Goal: Task Accomplishment & Management: Manage account settings

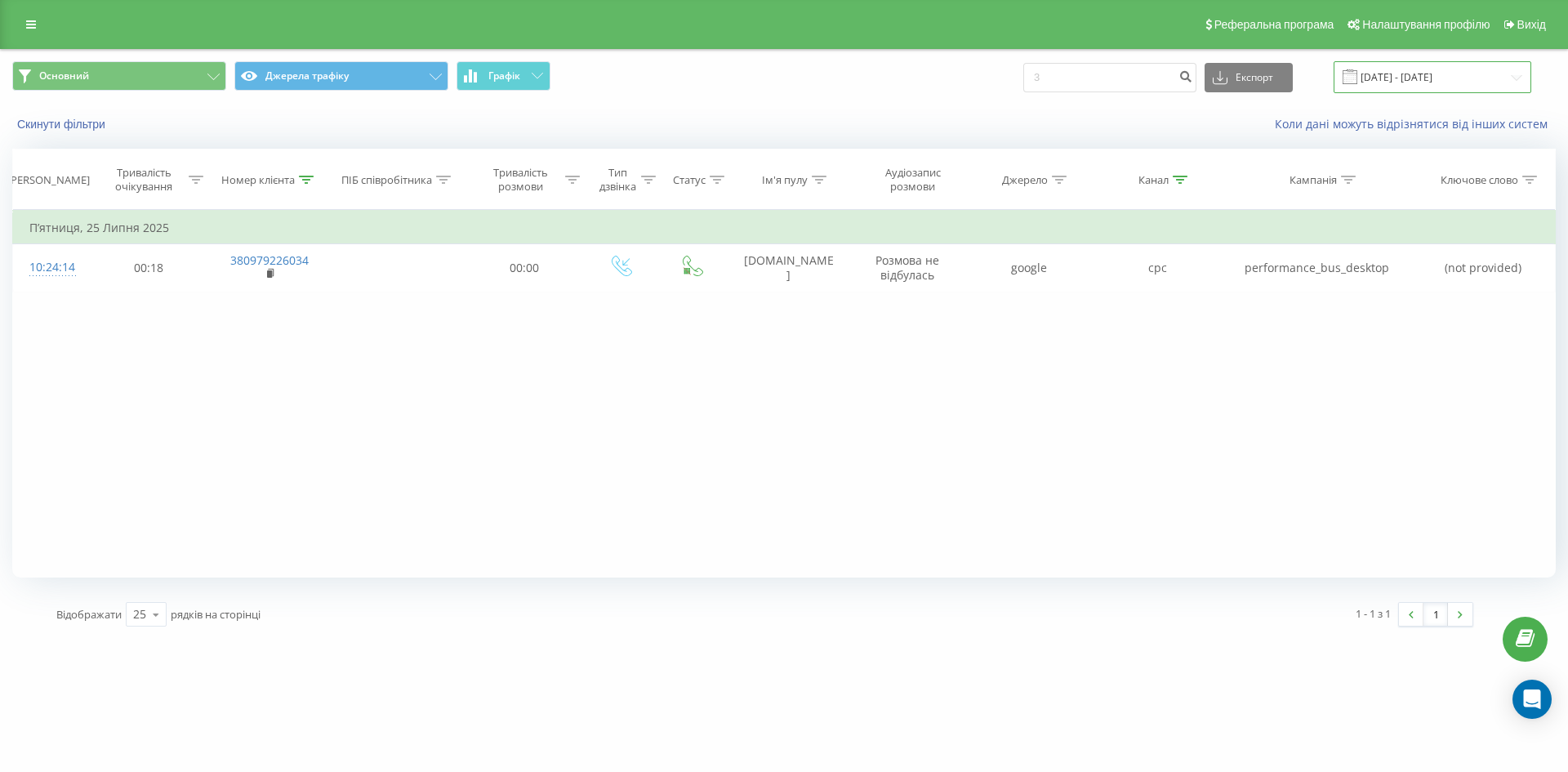
click at [1415, 88] on input "[DATE] - [DATE]" at bounding box center [1432, 77] width 198 height 32
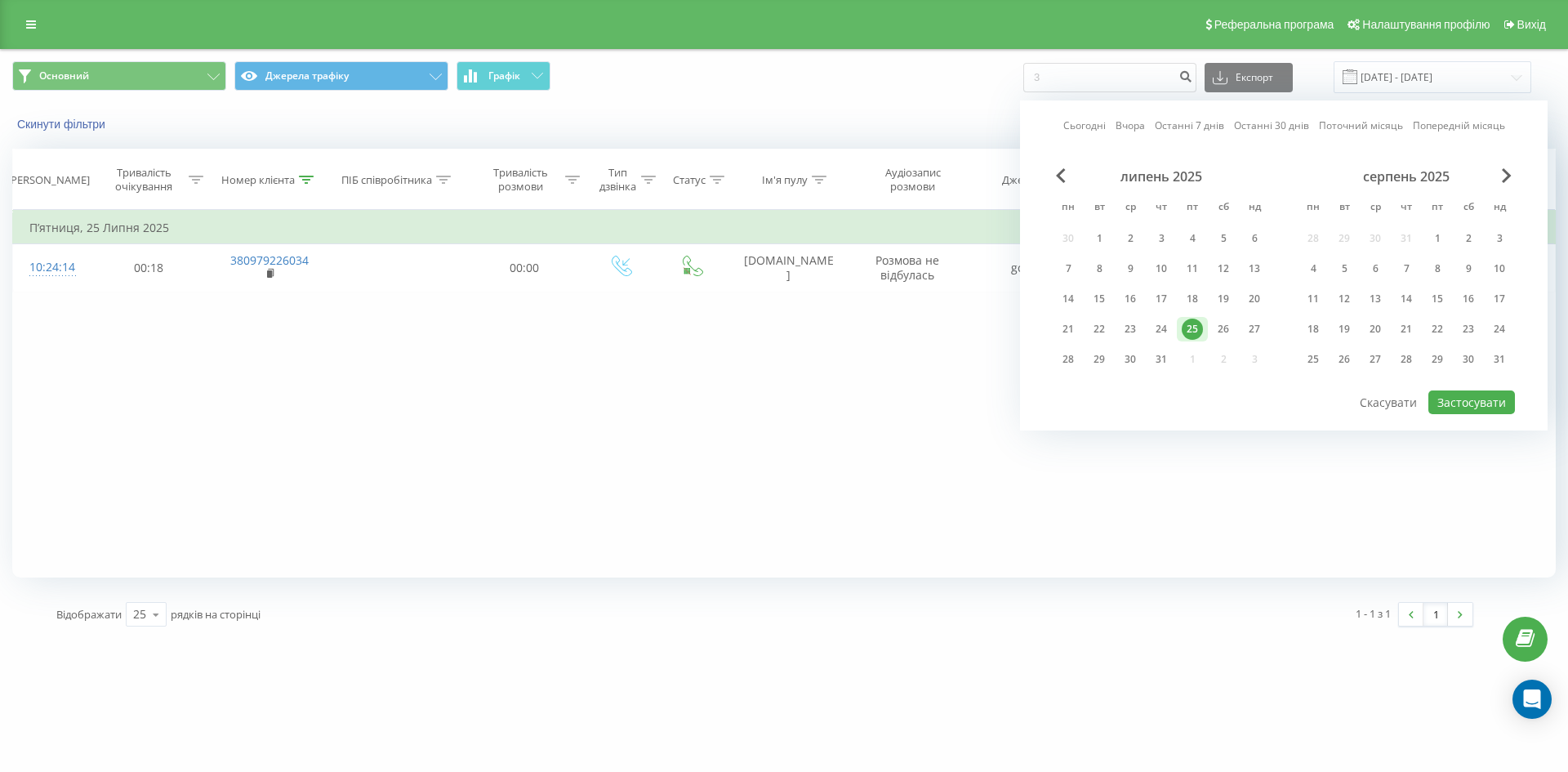
click at [1516, 178] on div "Сьогодні Вчора Останні 7 днів Останні 30 днів Поточний місяць Попередній місяць…" at bounding box center [1284, 266] width 528 height 330
click at [1502, 177] on span "Next Month" at bounding box center [1506, 175] width 9 height 15
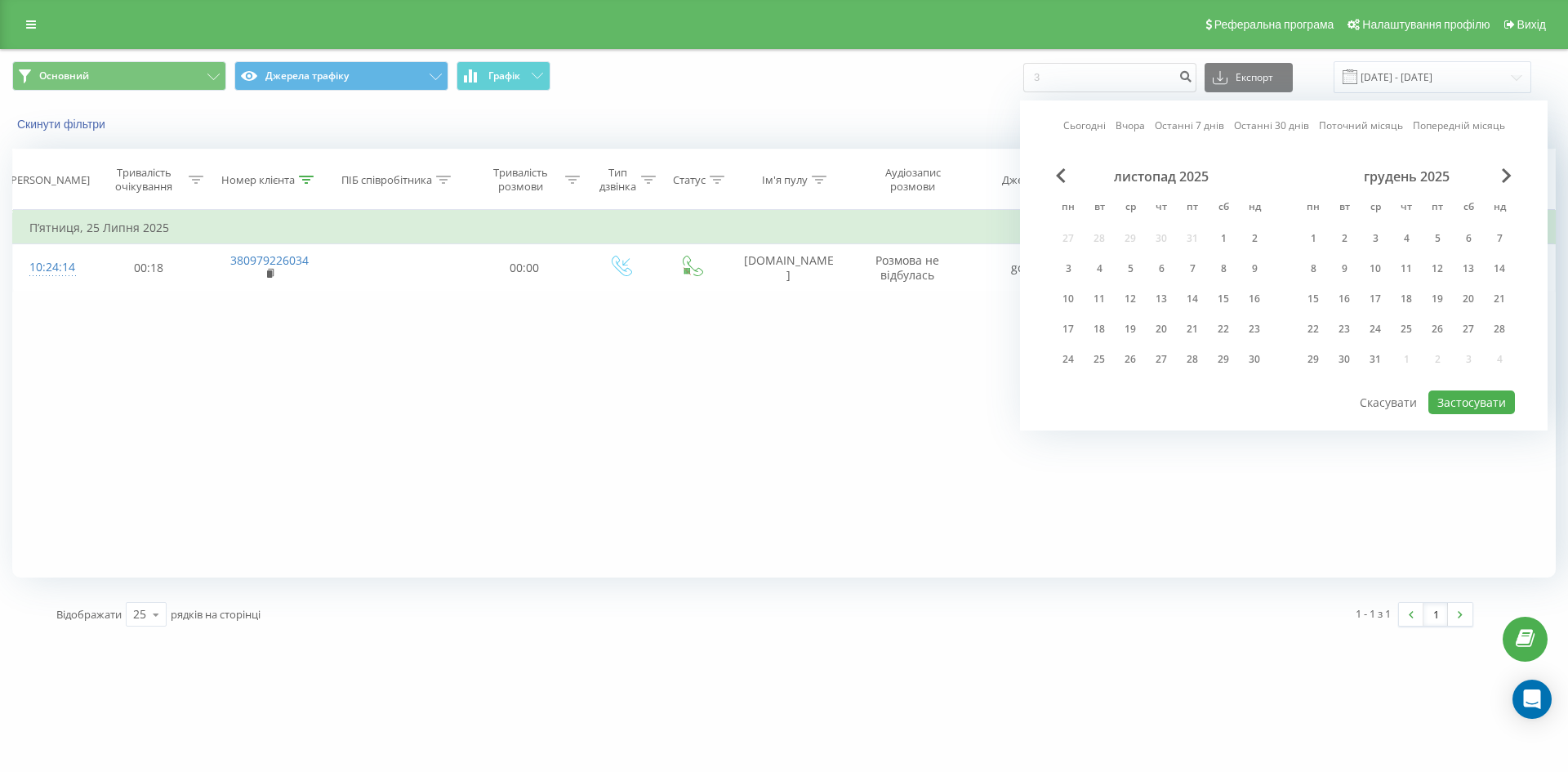
click at [1067, 178] on div "листопад 2025" at bounding box center [1161, 176] width 217 height 16
click at [1064, 178] on span "Previous Month" at bounding box center [1060, 175] width 9 height 15
click at [1060, 178] on span "Previous Month" at bounding box center [1060, 175] width 9 height 15
click at [1081, 324] on div "22" at bounding box center [1068, 329] width 31 height 25
click at [1183, 295] on div "19" at bounding box center [1192, 299] width 21 height 21
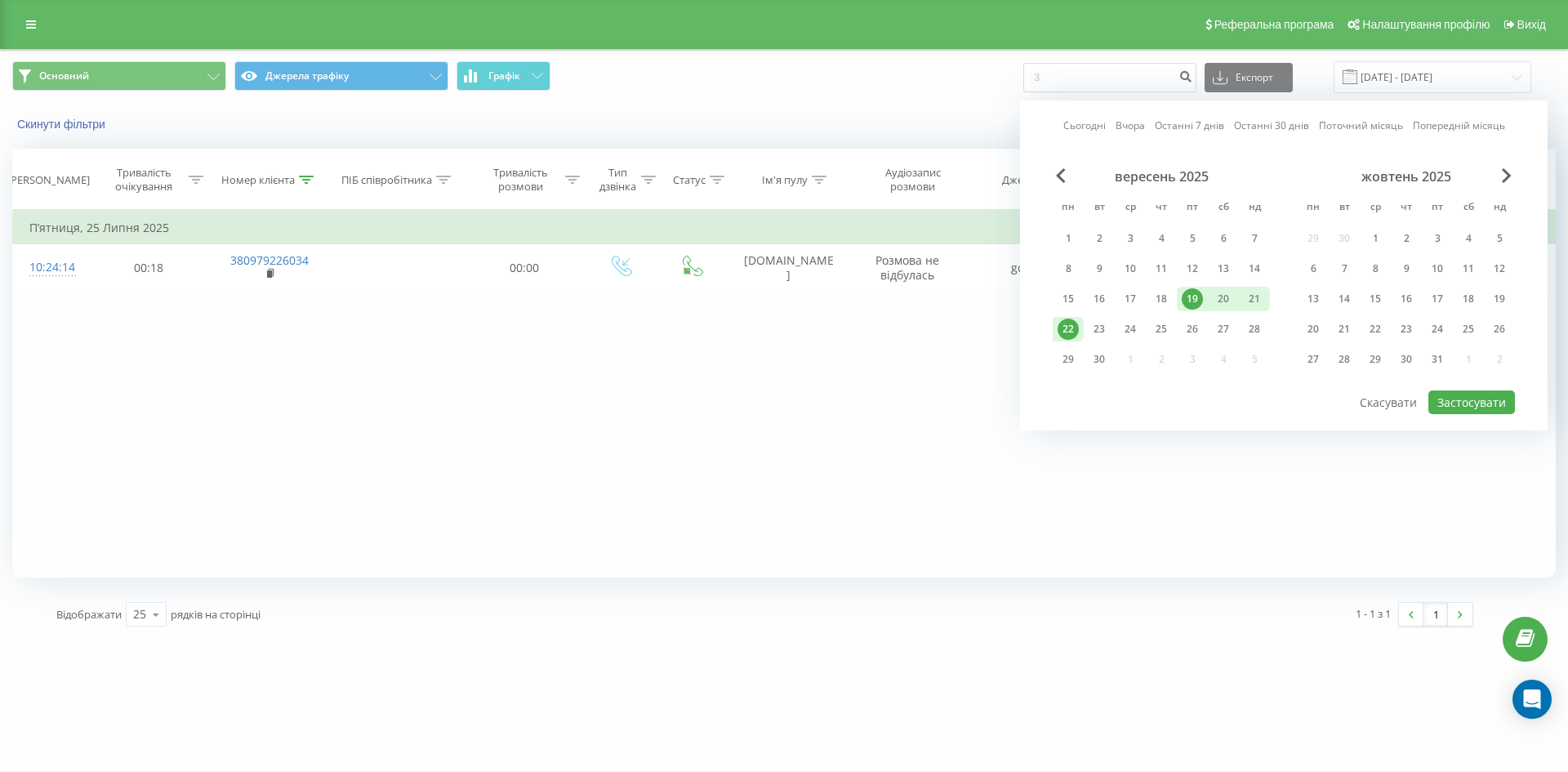
click at [1180, 296] on div "19" at bounding box center [1192, 299] width 31 height 25
click at [1445, 408] on button "Застосувати" at bounding box center [1471, 402] width 86 height 24
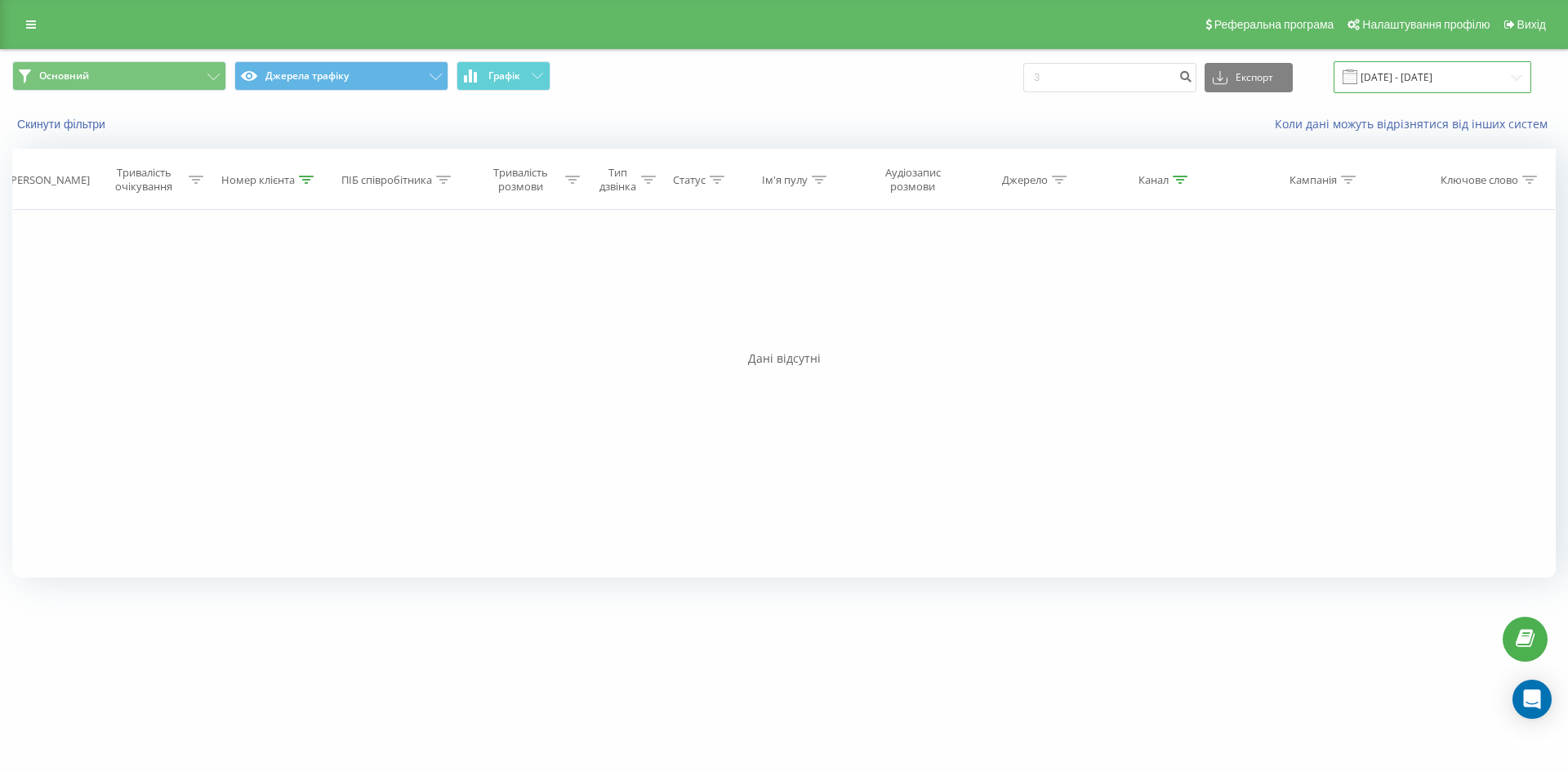
click at [1458, 79] on input "19.09.2025 - 19.09.2025" at bounding box center [1432, 77] width 198 height 32
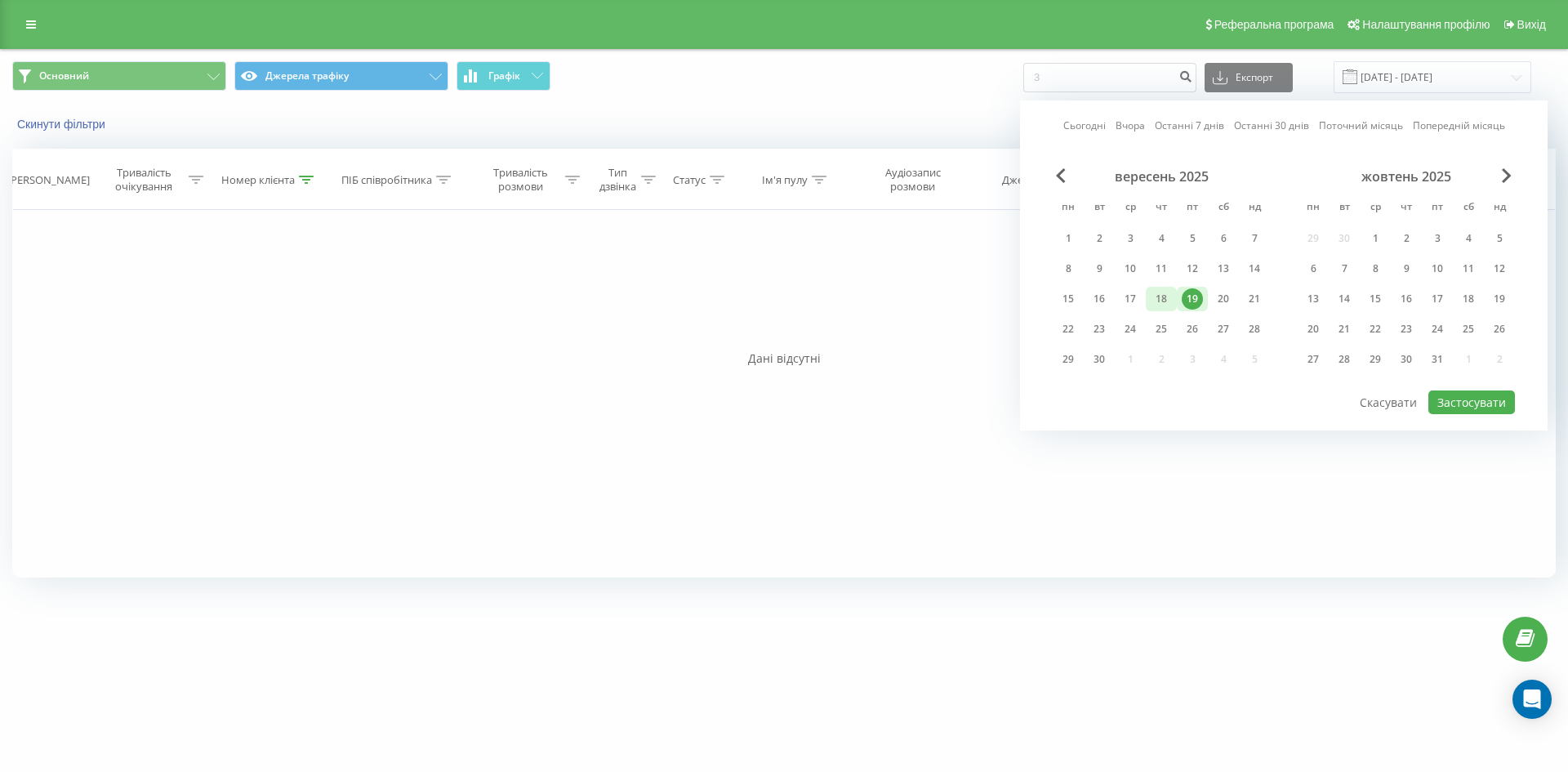
click at [1161, 307] on div "18" at bounding box center [1161, 299] width 21 height 21
click at [1478, 395] on button "Застосувати" at bounding box center [1471, 402] width 86 height 24
type input "18.09.2025 - 18.09.2025"
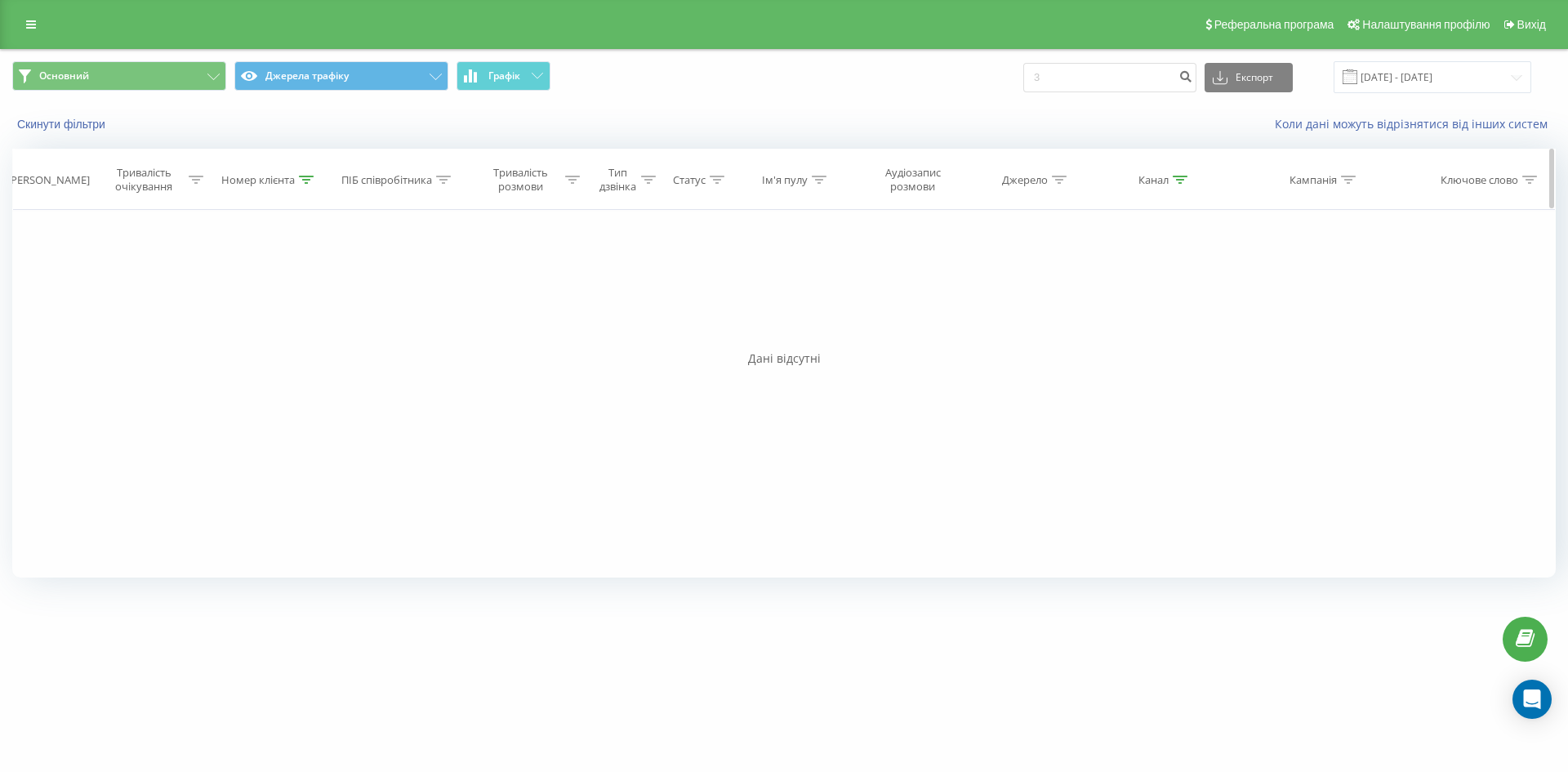
click at [297, 183] on div "Номер клієнта" at bounding box center [267, 180] width 92 height 14
click at [252, 323] on button "Скасувати" at bounding box center [232, 330] width 69 height 20
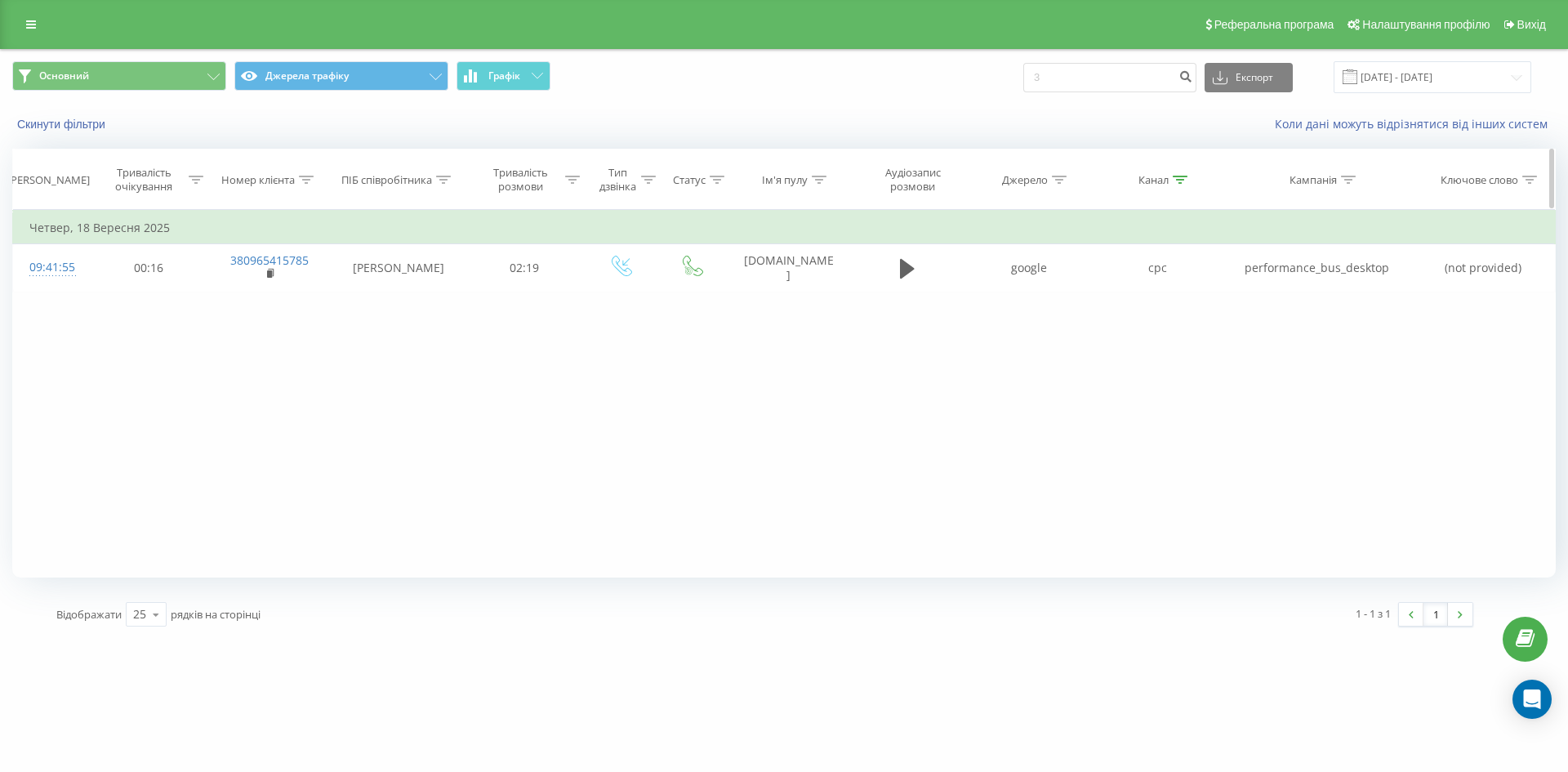
click at [1178, 174] on div at bounding box center [1180, 180] width 15 height 14
click at [1127, 323] on button "Скасувати" at bounding box center [1119, 330] width 69 height 20
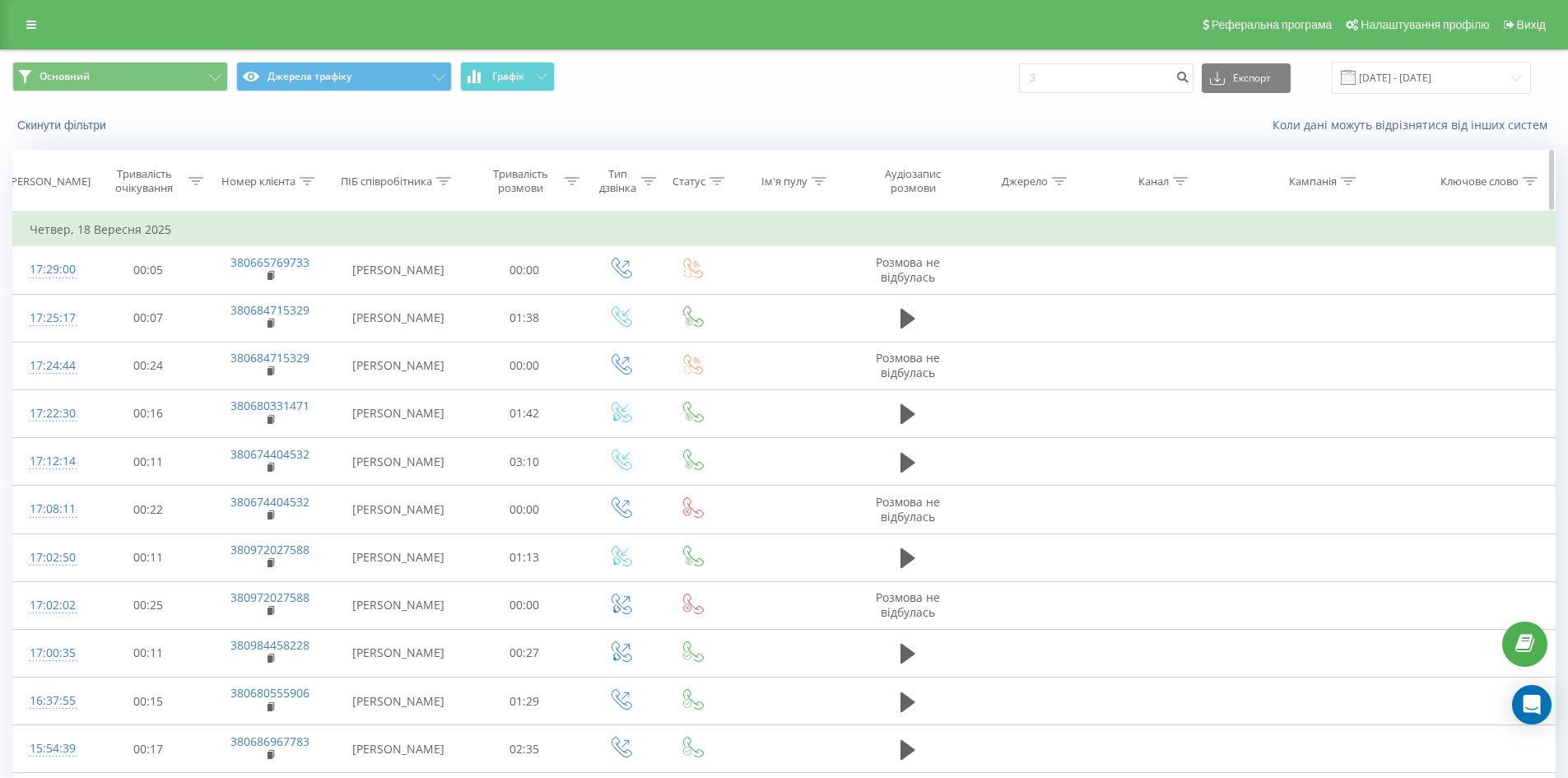
click at [1182, 181] on icon at bounding box center [1180, 182] width 15 height 9
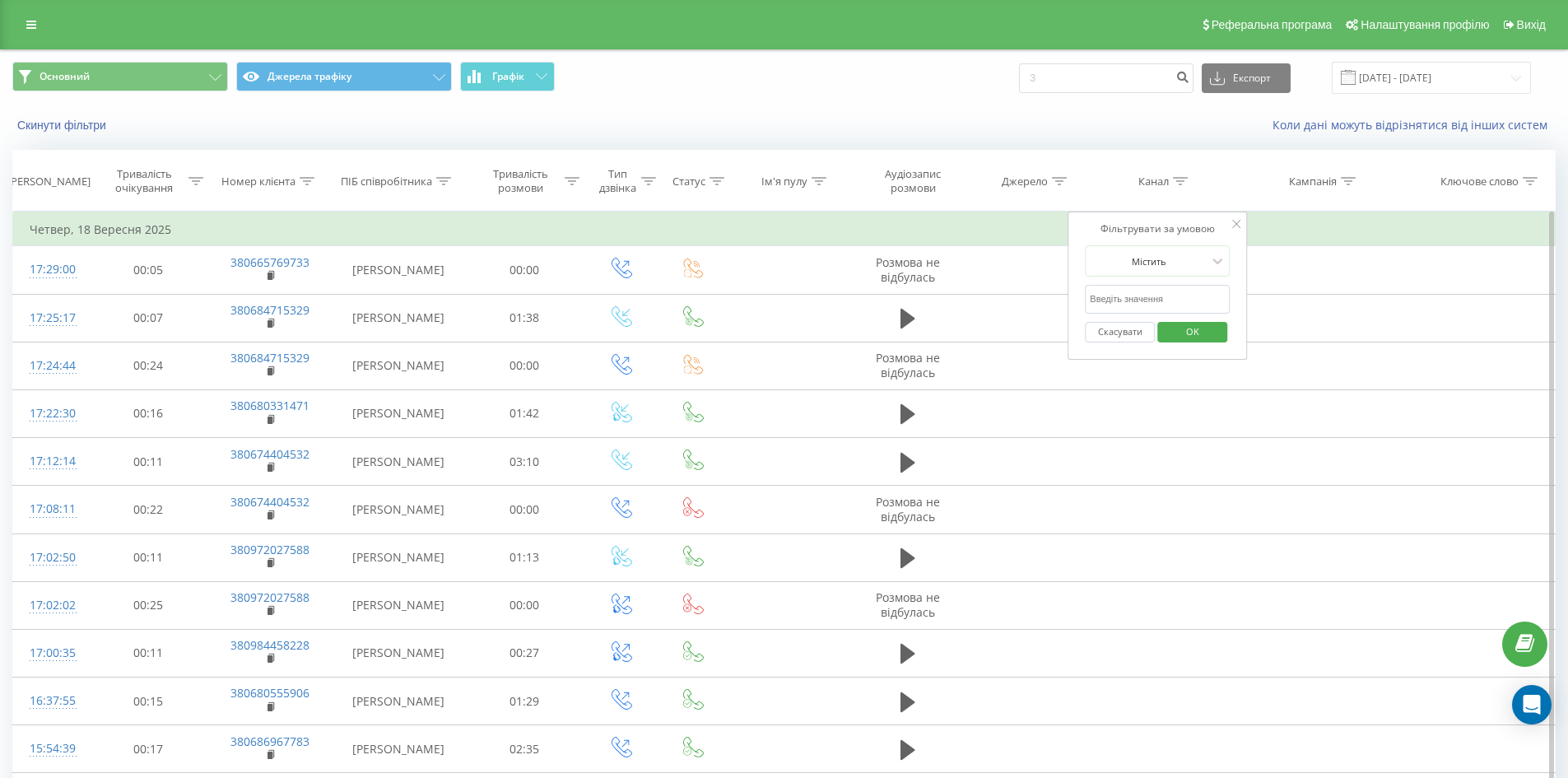
click at [1166, 297] on input "cpc" at bounding box center [1157, 299] width 145 height 28
type input "cpc"
click at [1182, 328] on span "OK" at bounding box center [1193, 331] width 46 height 26
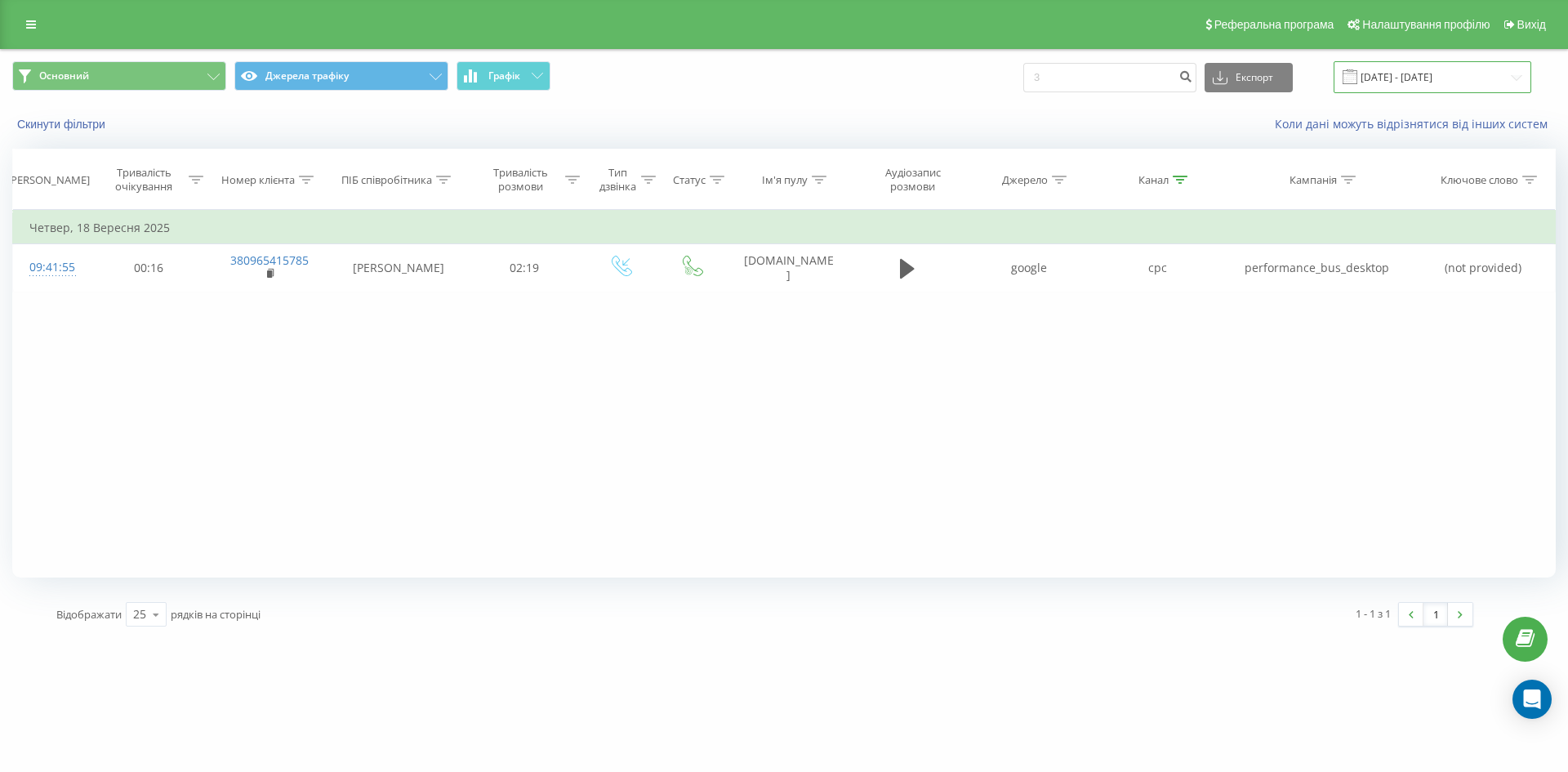
click at [1431, 67] on input "18.09.2025 - 18.09.2025" at bounding box center [1432, 77] width 198 height 32
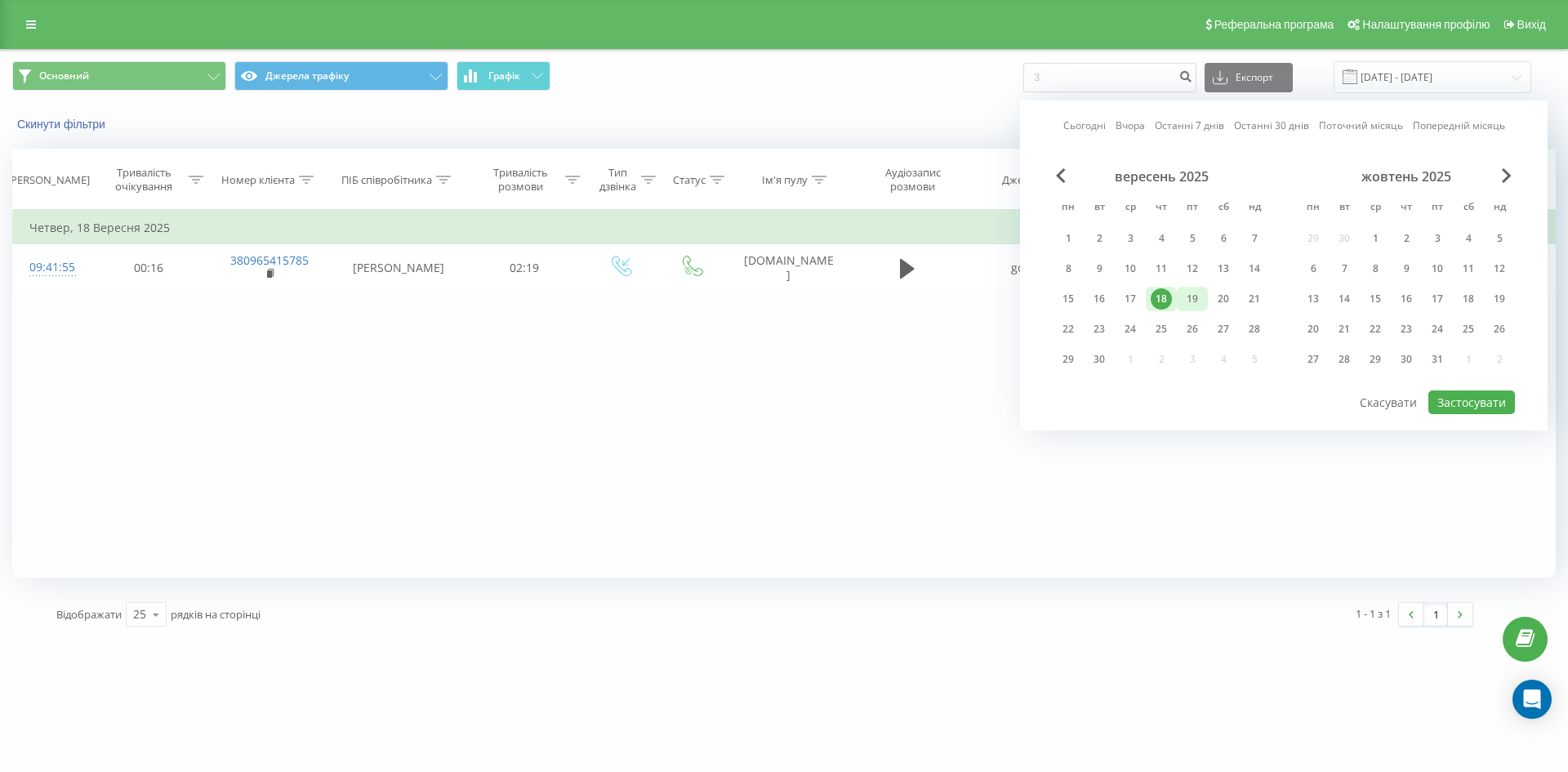
click at [1192, 290] on div "19" at bounding box center [1192, 299] width 21 height 21
click at [1460, 412] on button "Застосувати" at bounding box center [1471, 402] width 86 height 24
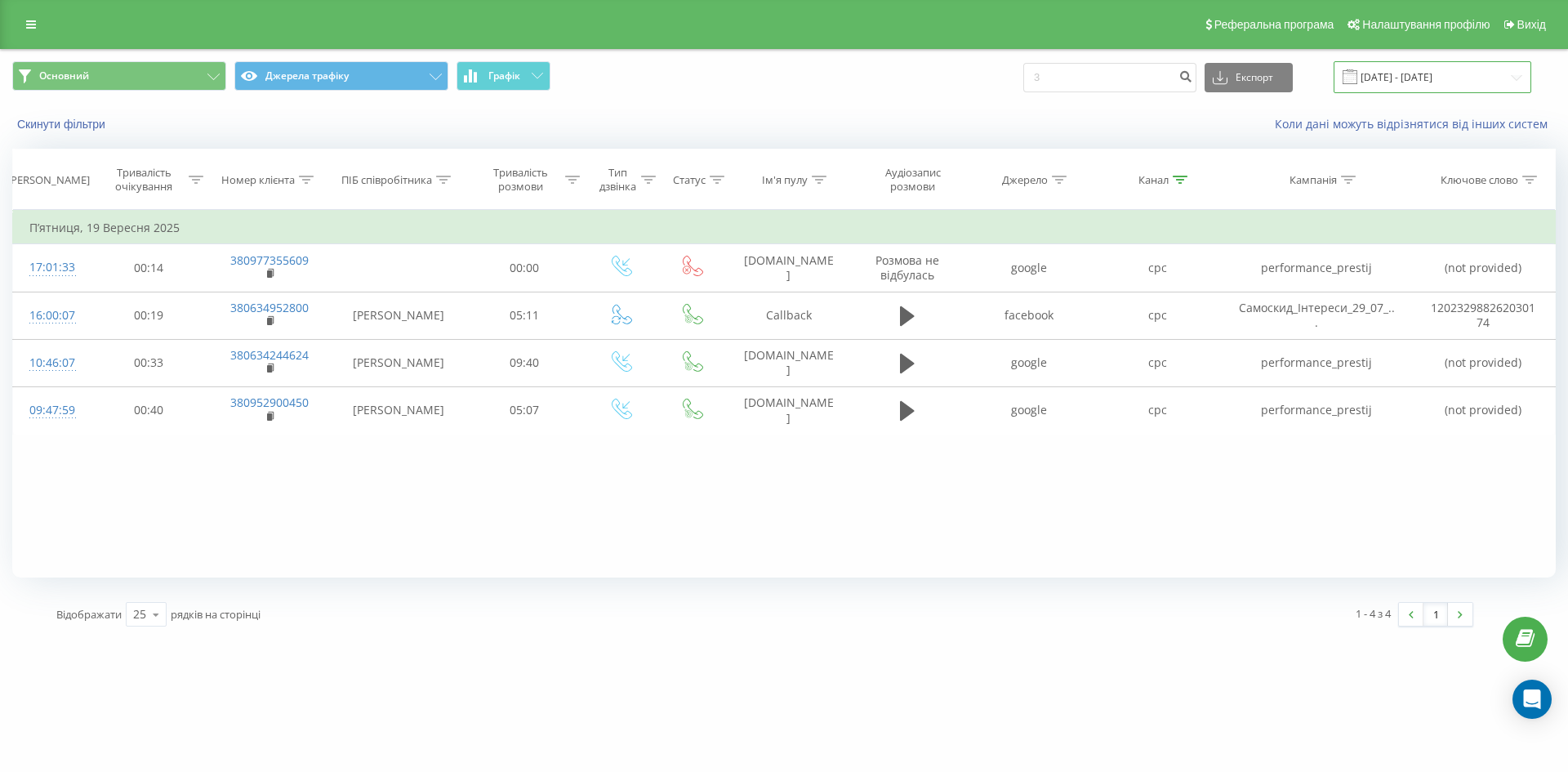
click at [1466, 72] on input "19.09.2025 - 19.09.2025" at bounding box center [1432, 77] width 198 height 32
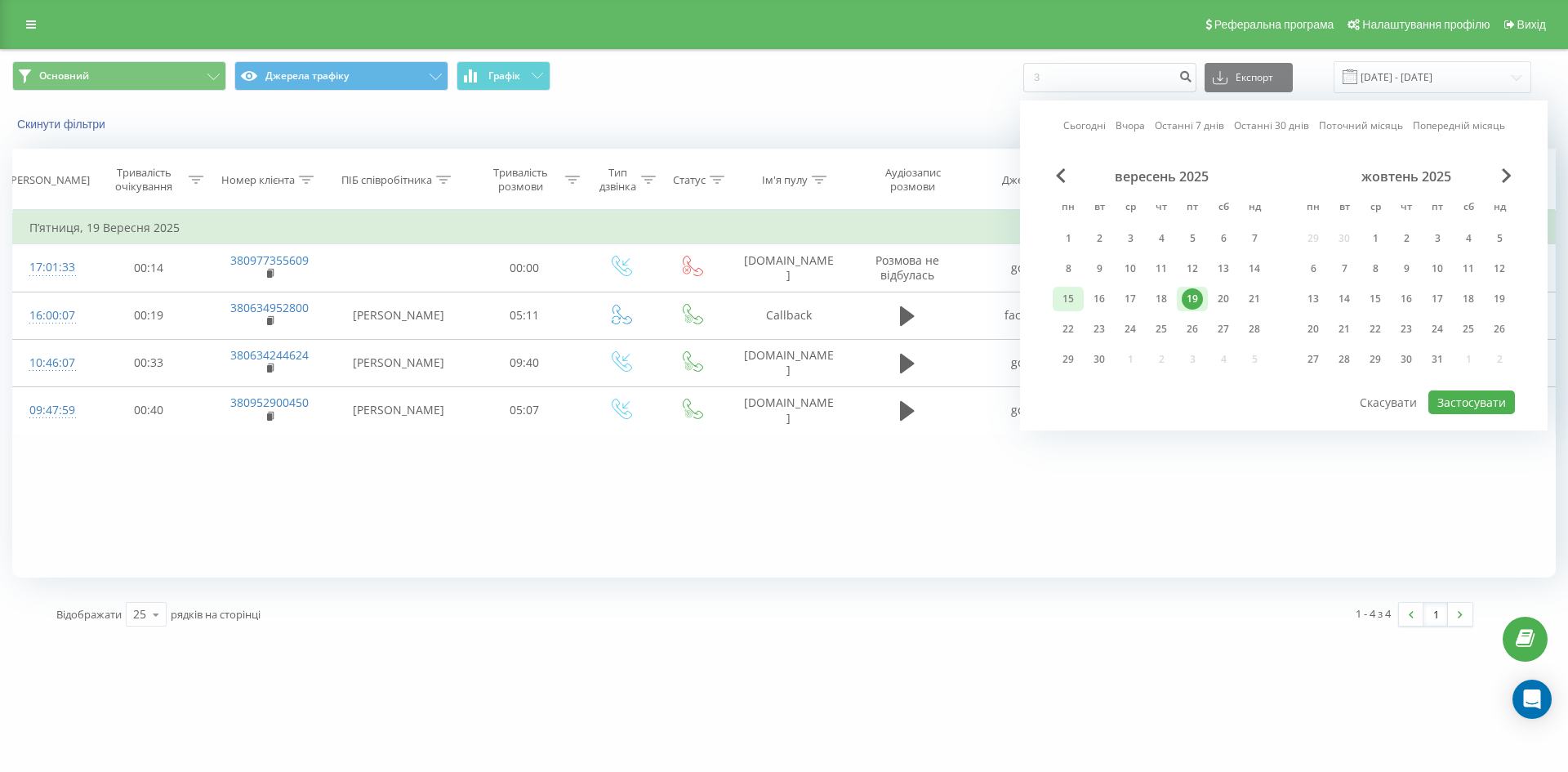
click at [1066, 301] on div "15" at bounding box center [1068, 299] width 21 height 21
click at [1180, 300] on div "19" at bounding box center [1192, 299] width 31 height 25
click at [1467, 403] on button "Застосувати" at bounding box center [1471, 402] width 86 height 24
type input "15.09.2025 - 19.09.2025"
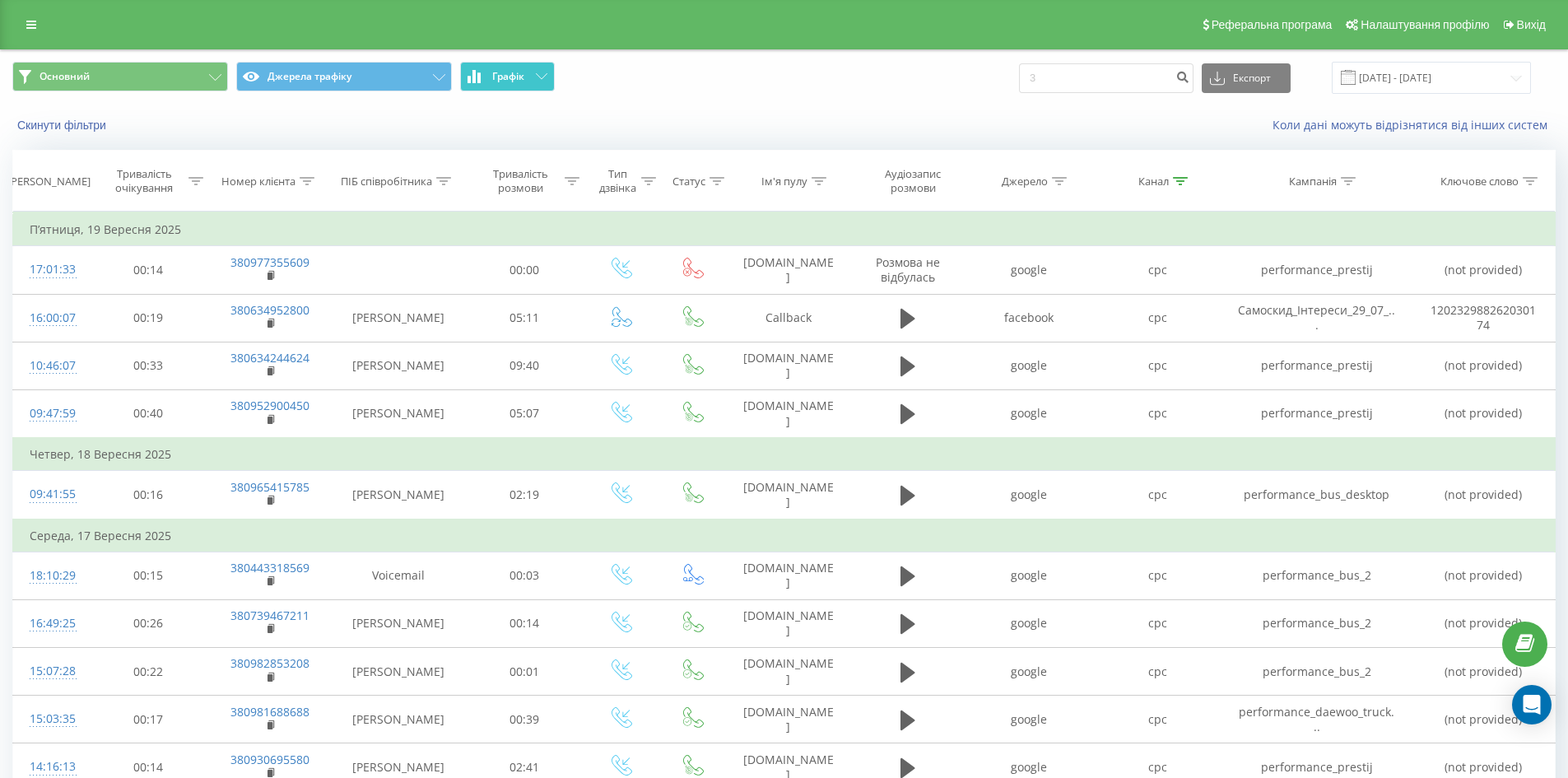
click at [526, 78] on button "Графік" at bounding box center [508, 77] width 95 height 29
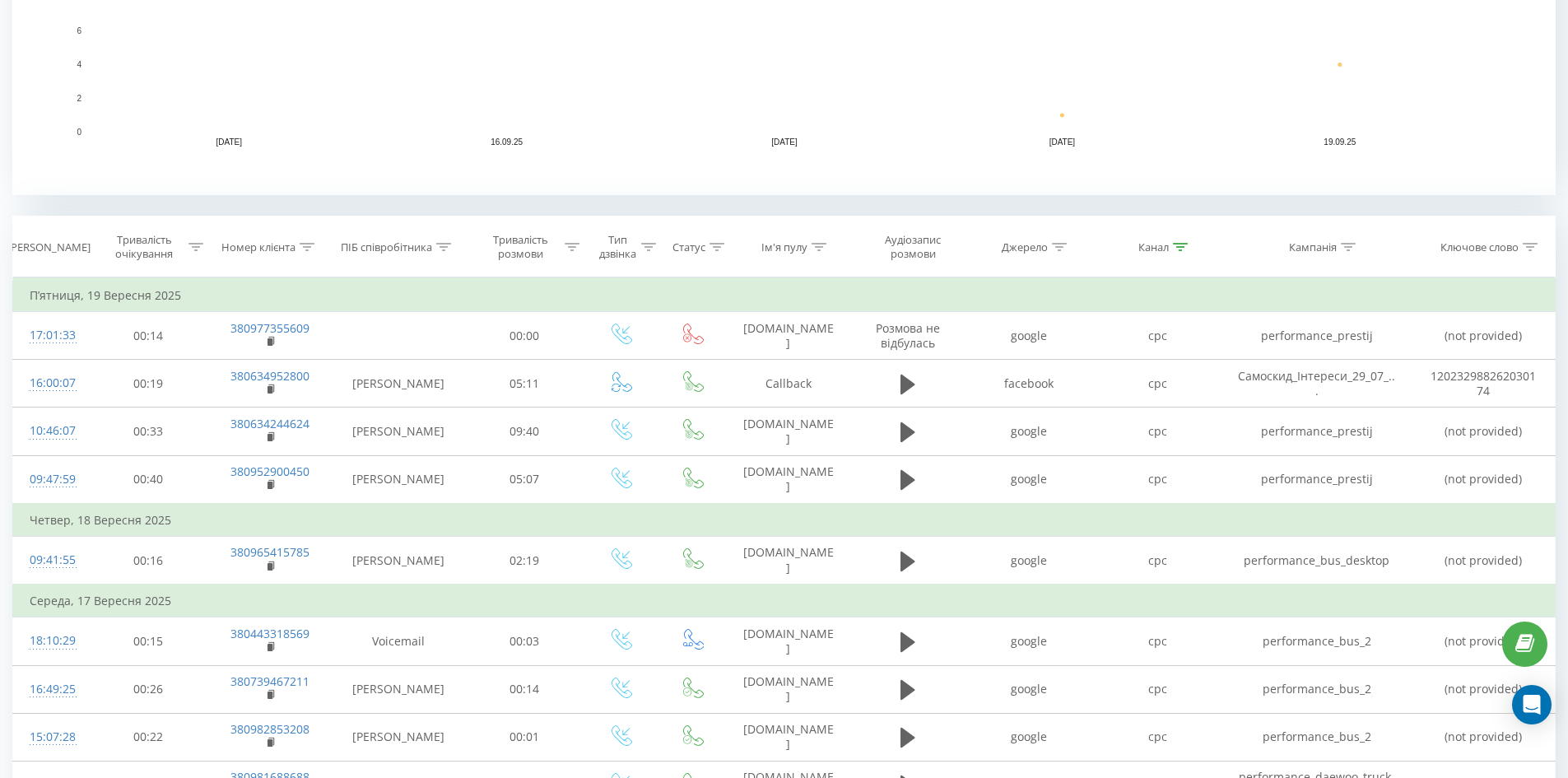
scroll to position [494, 0]
click at [1175, 246] on icon at bounding box center [1180, 248] width 15 height 9
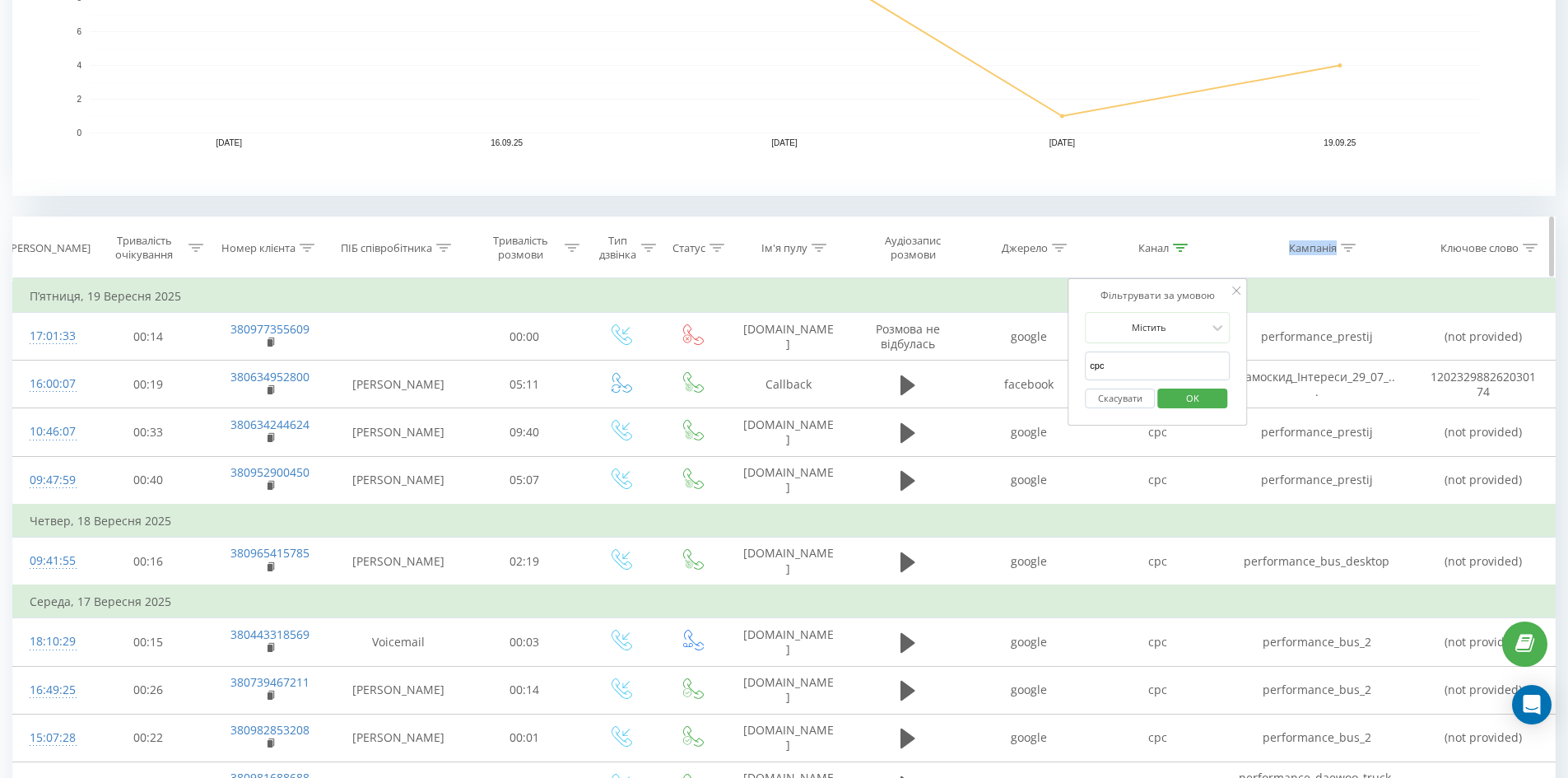
click at [1175, 246] on icon at bounding box center [1180, 248] width 15 height 9
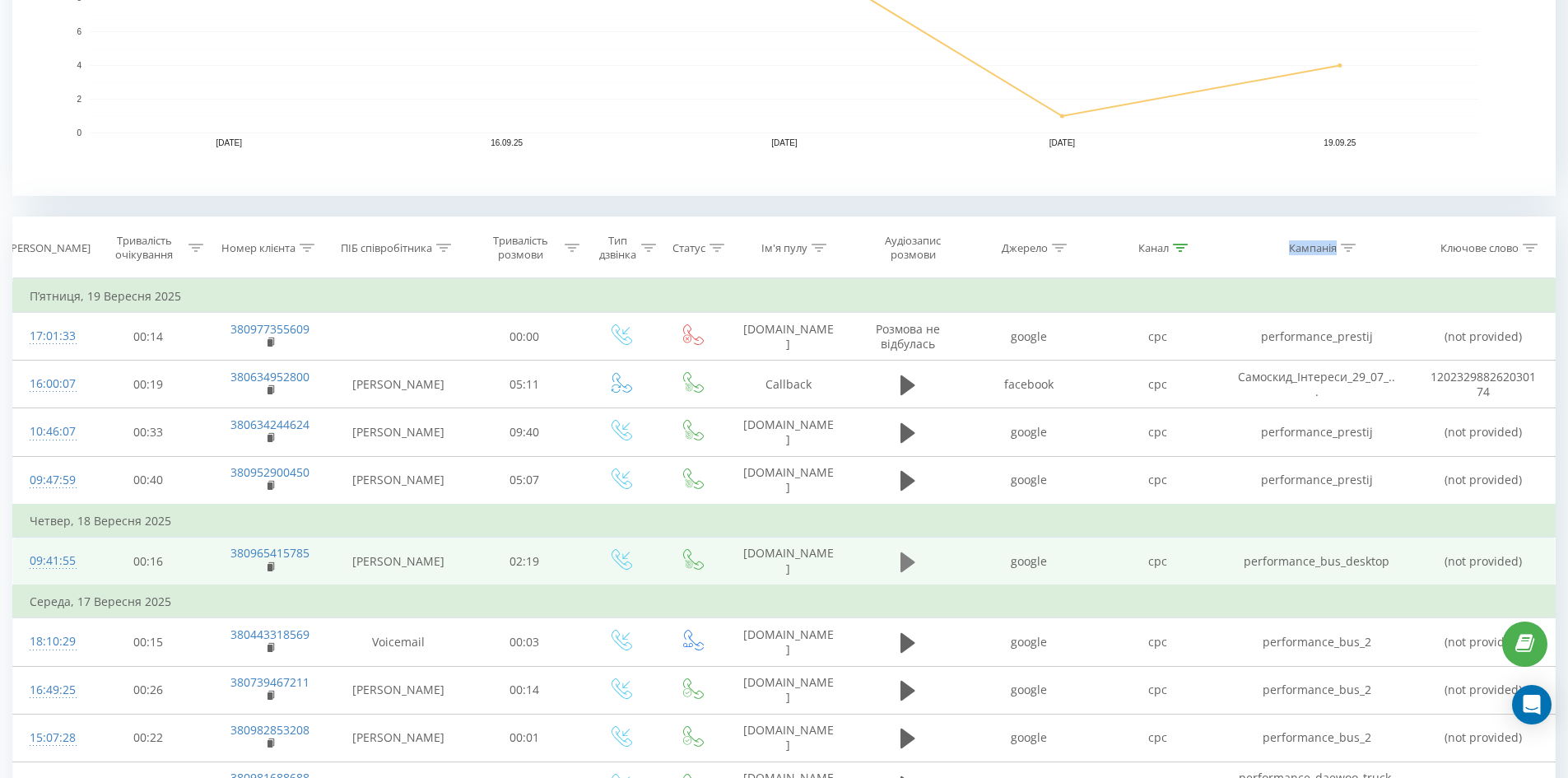
click at [915, 563] on icon at bounding box center [908, 562] width 15 height 23
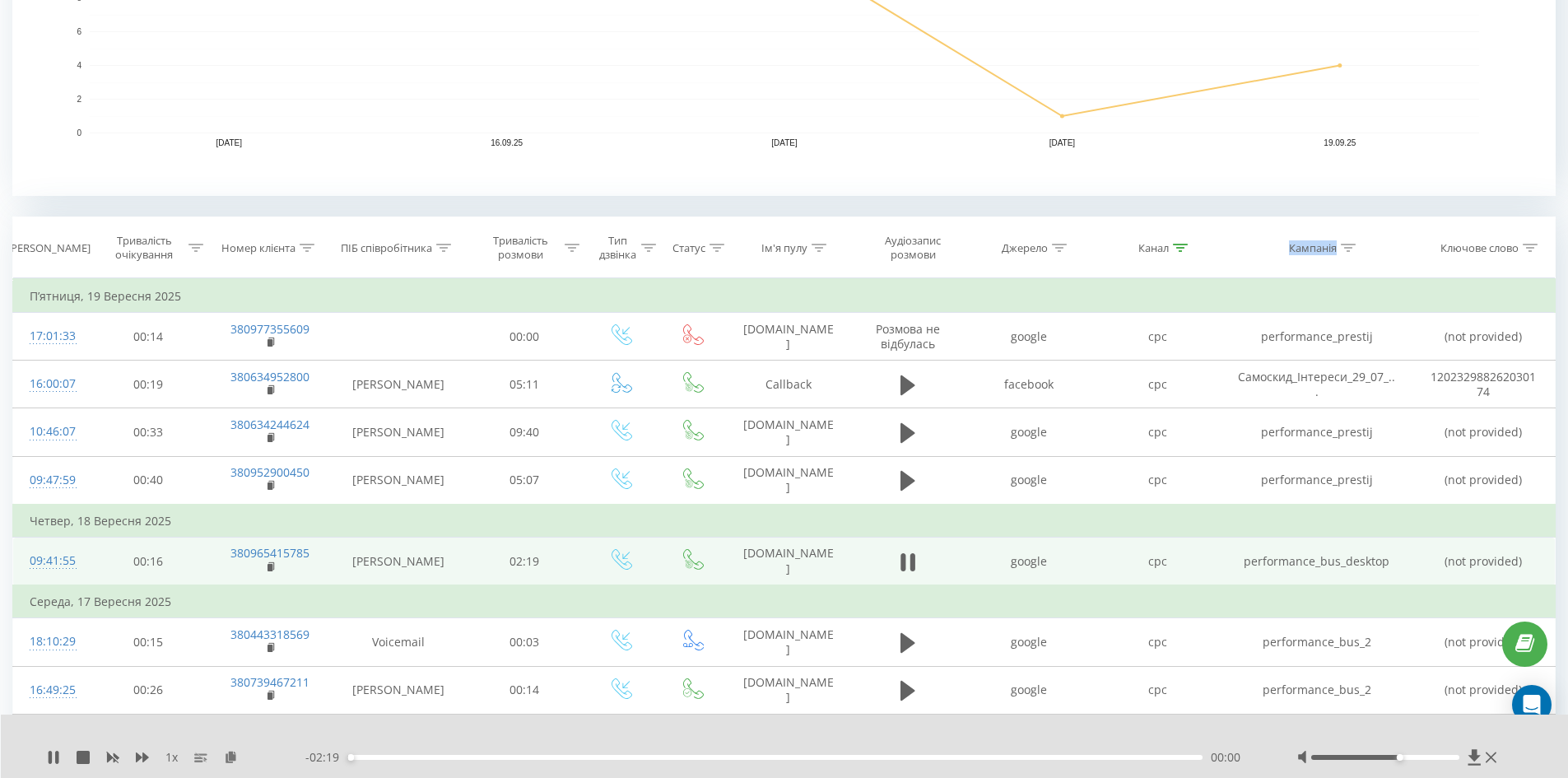
drag, startPoint x: 1395, startPoint y: 755, endPoint x: 1439, endPoint y: 755, distance: 44.0
click at [1439, 755] on div at bounding box center [1386, 757] width 148 height 5
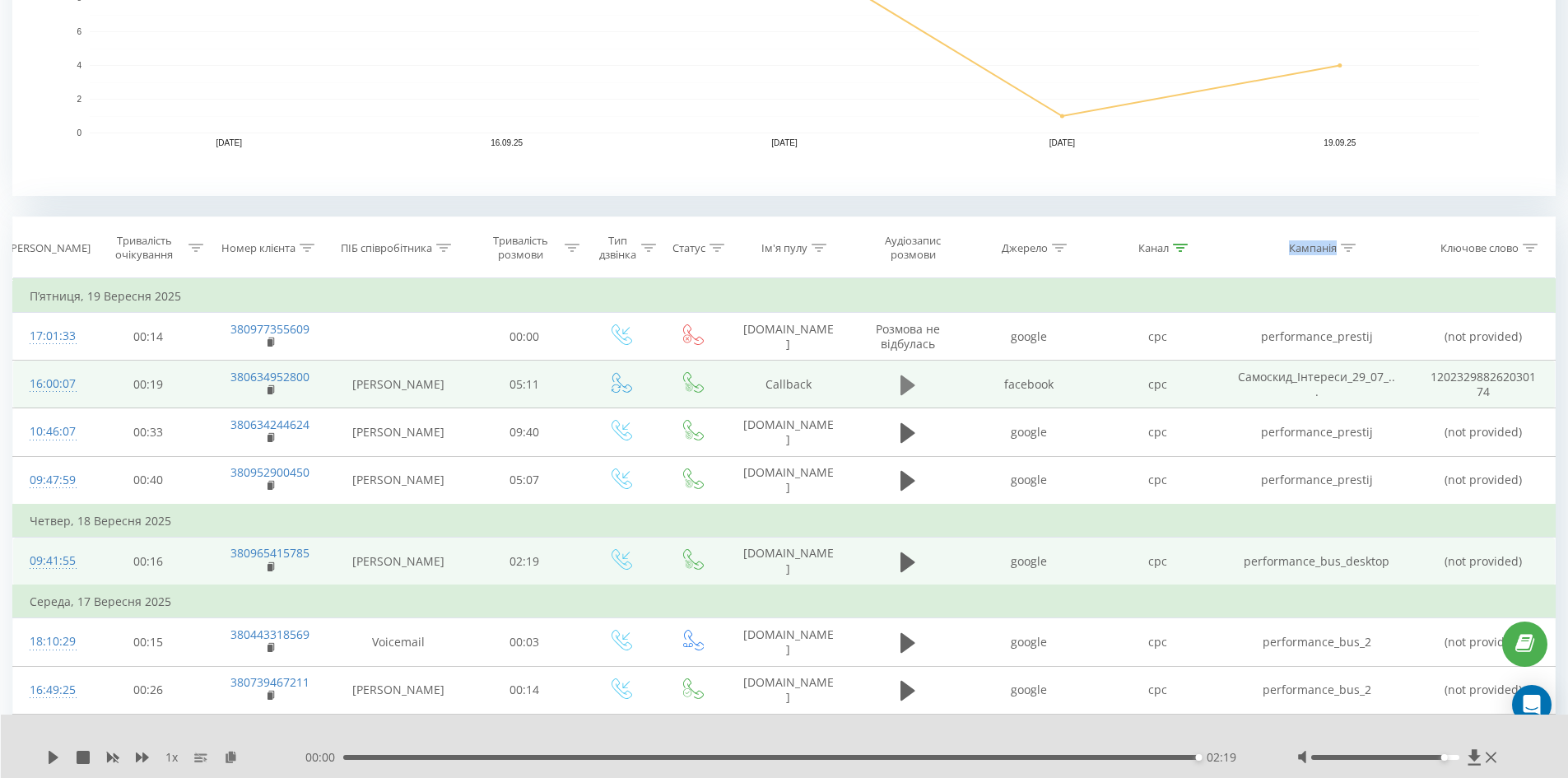
click at [901, 381] on icon at bounding box center [908, 385] width 15 height 20
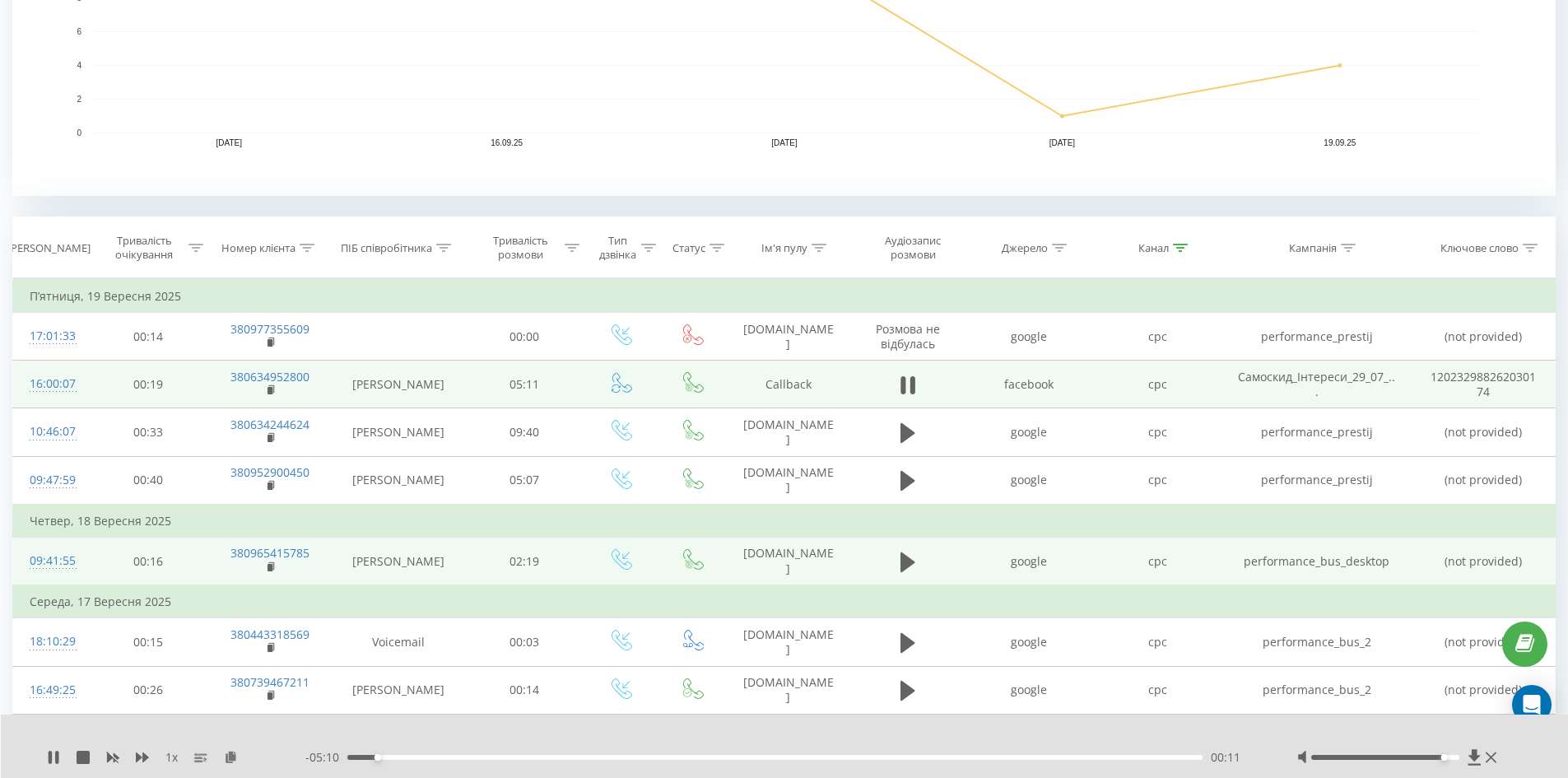
click at [517, 752] on div "- 05:10 00:11 00:11" at bounding box center [781, 757] width 951 height 16
click at [514, 755] on div "00:11" at bounding box center [775, 757] width 856 height 5
click at [601, 755] on div "01:04" at bounding box center [775, 757] width 856 height 5
click at [377, 756] on div "01:44" at bounding box center [775, 757] width 856 height 5
drag, startPoint x: 1445, startPoint y: 758, endPoint x: 1460, endPoint y: 758, distance: 15.0
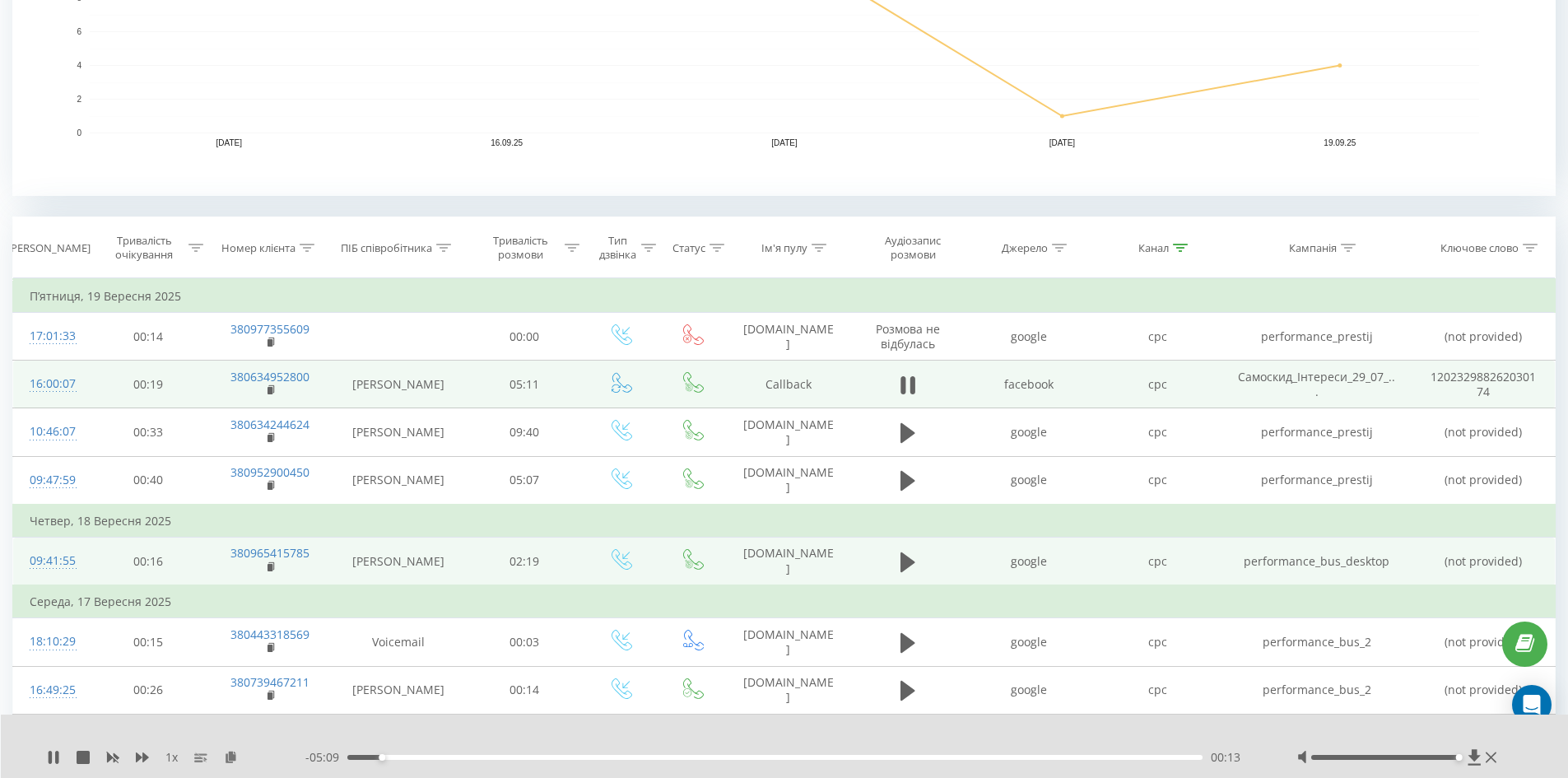
click at [1460, 758] on div at bounding box center [1386, 757] width 148 height 5
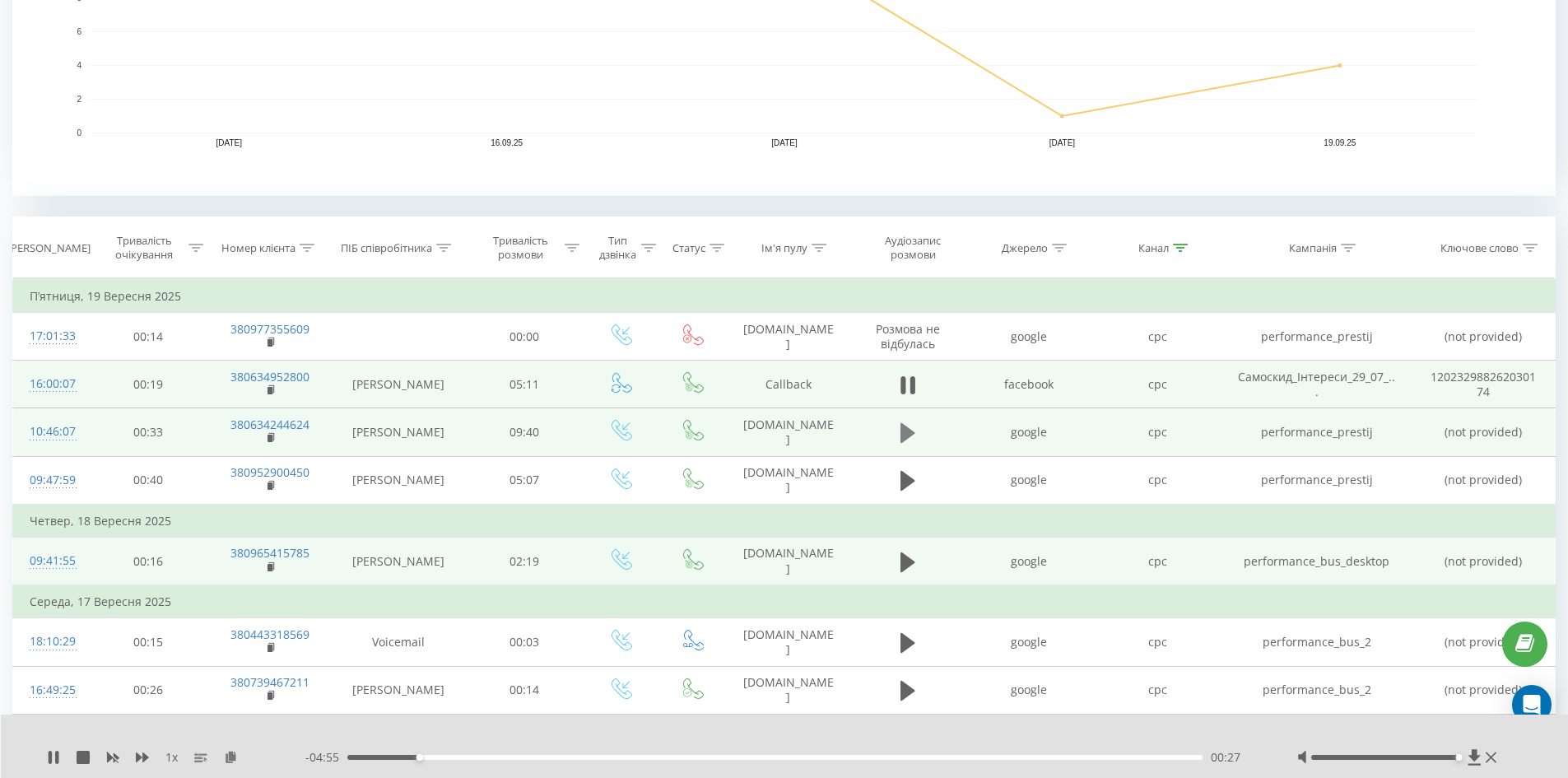
click at [916, 438] on button at bounding box center [908, 433] width 25 height 25
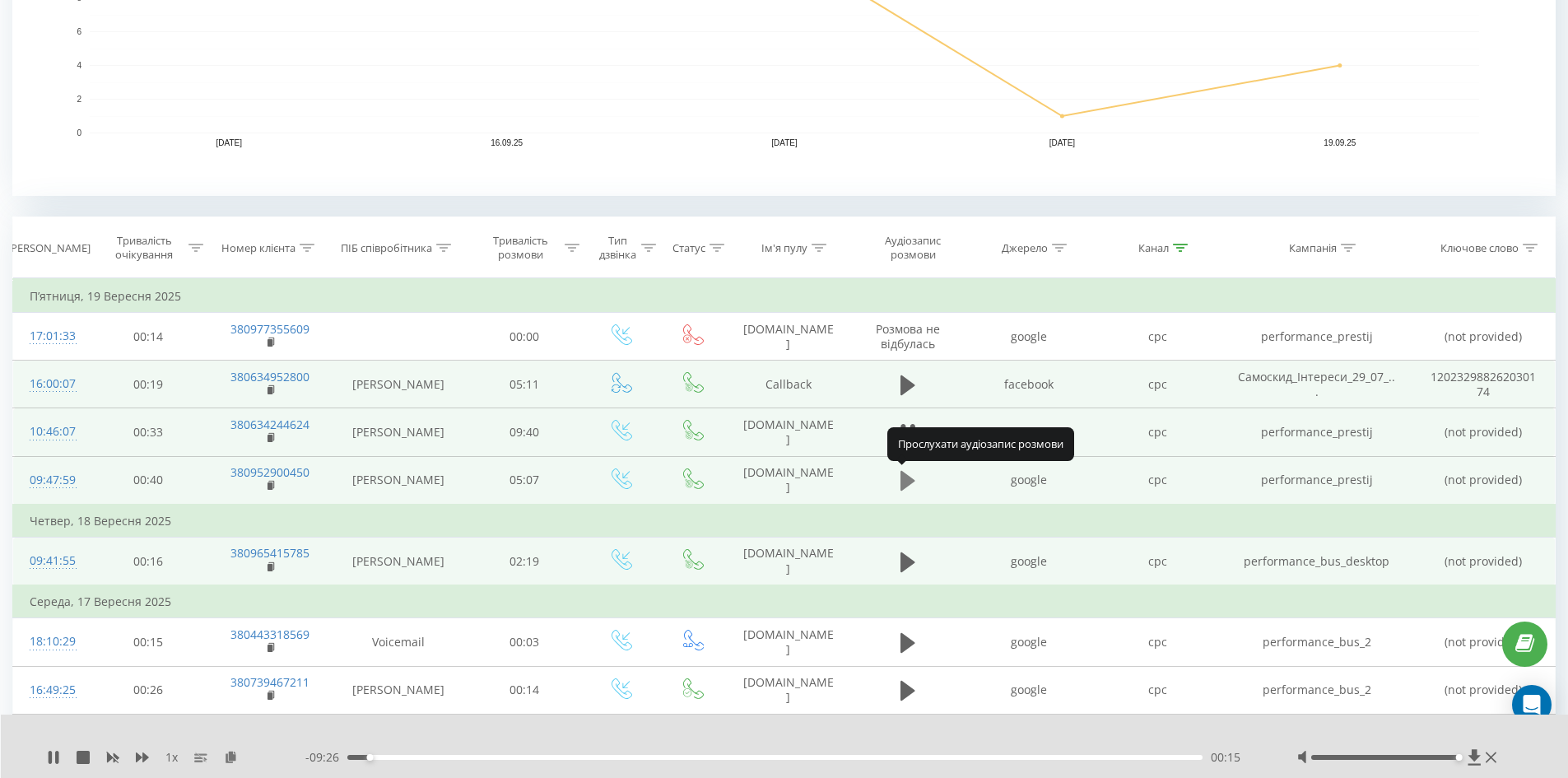
click at [911, 487] on icon at bounding box center [908, 480] width 15 height 23
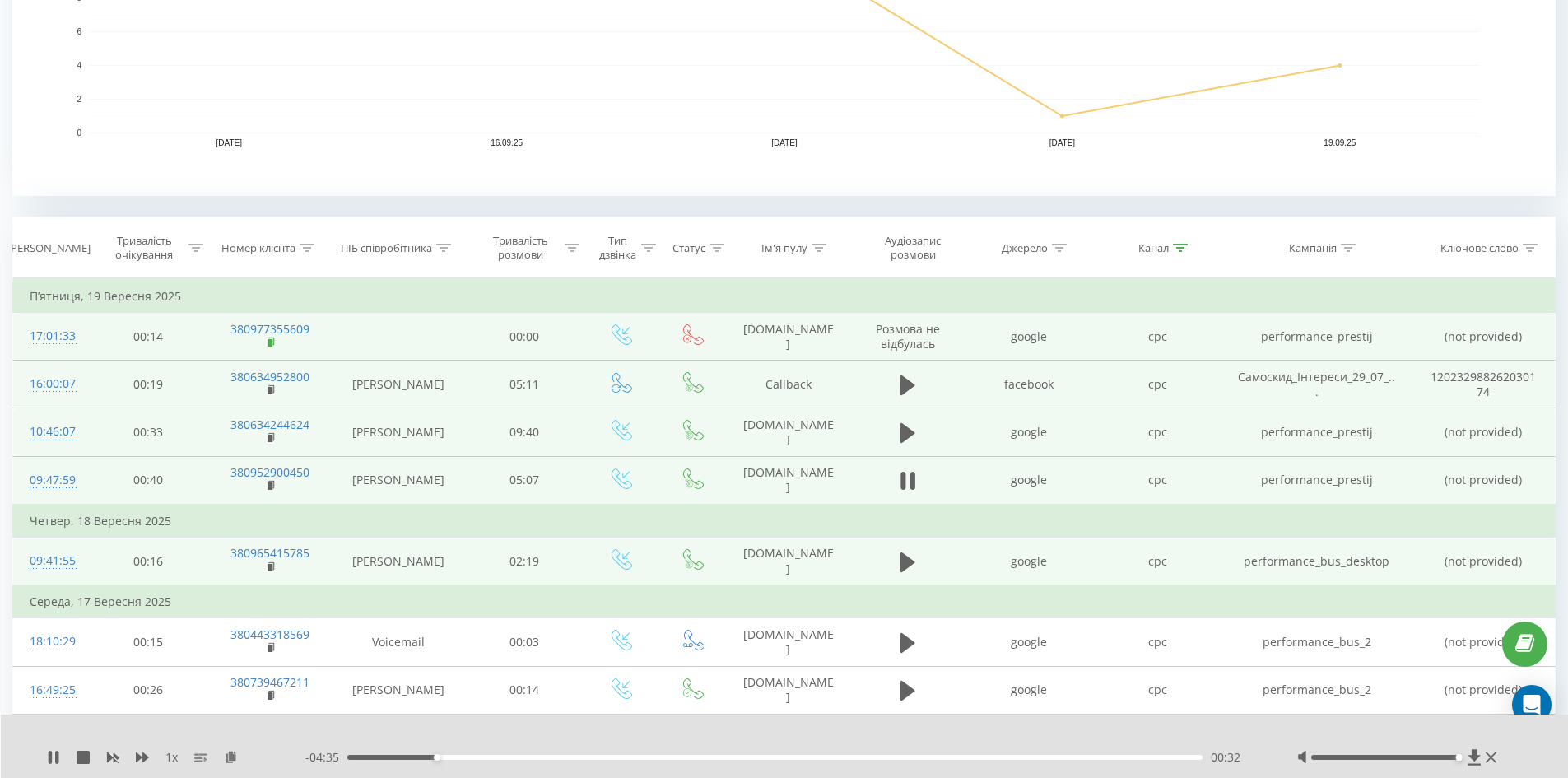
click at [269, 345] on rect at bounding box center [270, 343] width 5 height 8
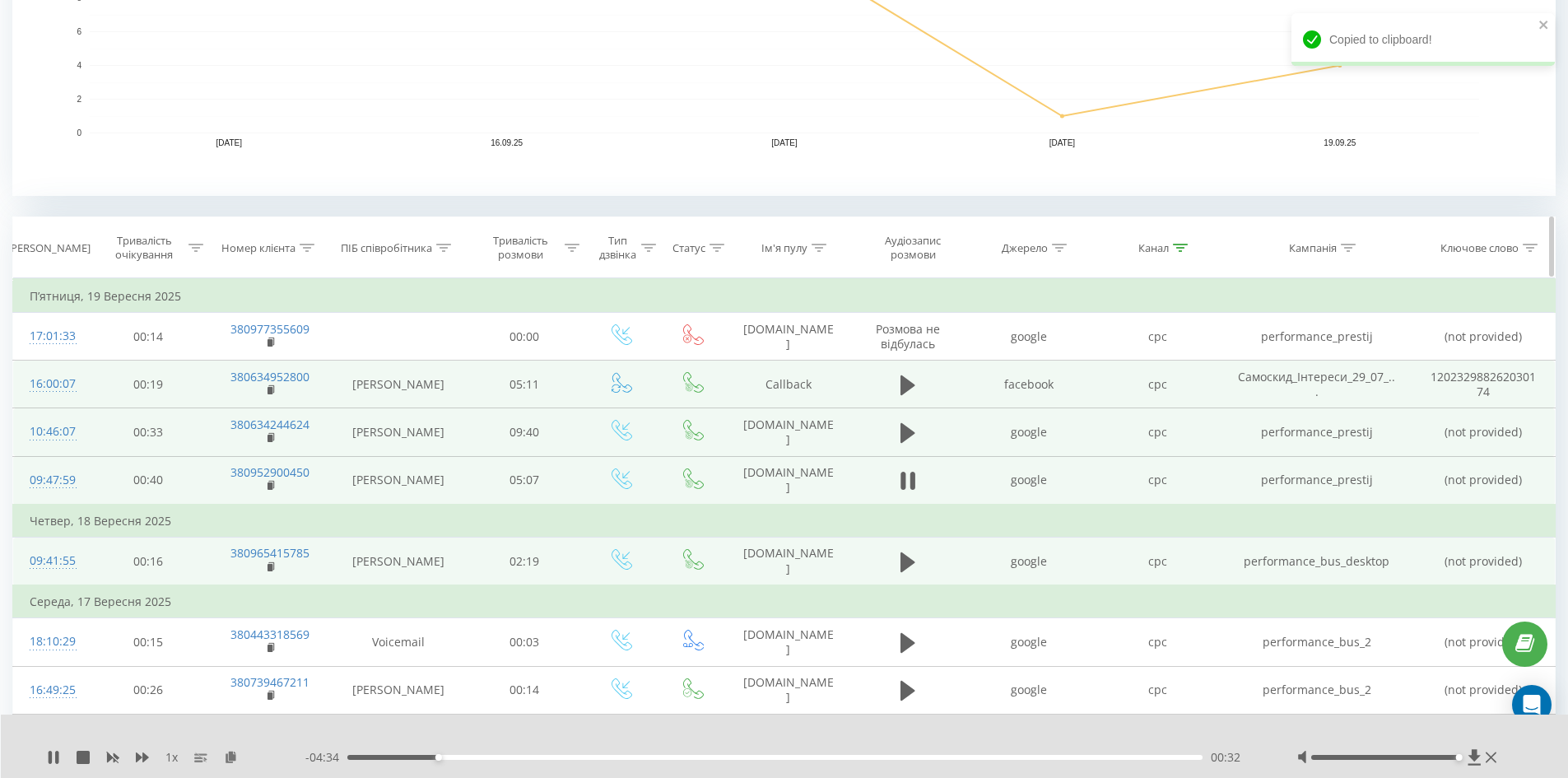
click at [306, 245] on icon at bounding box center [306, 248] width 15 height 9
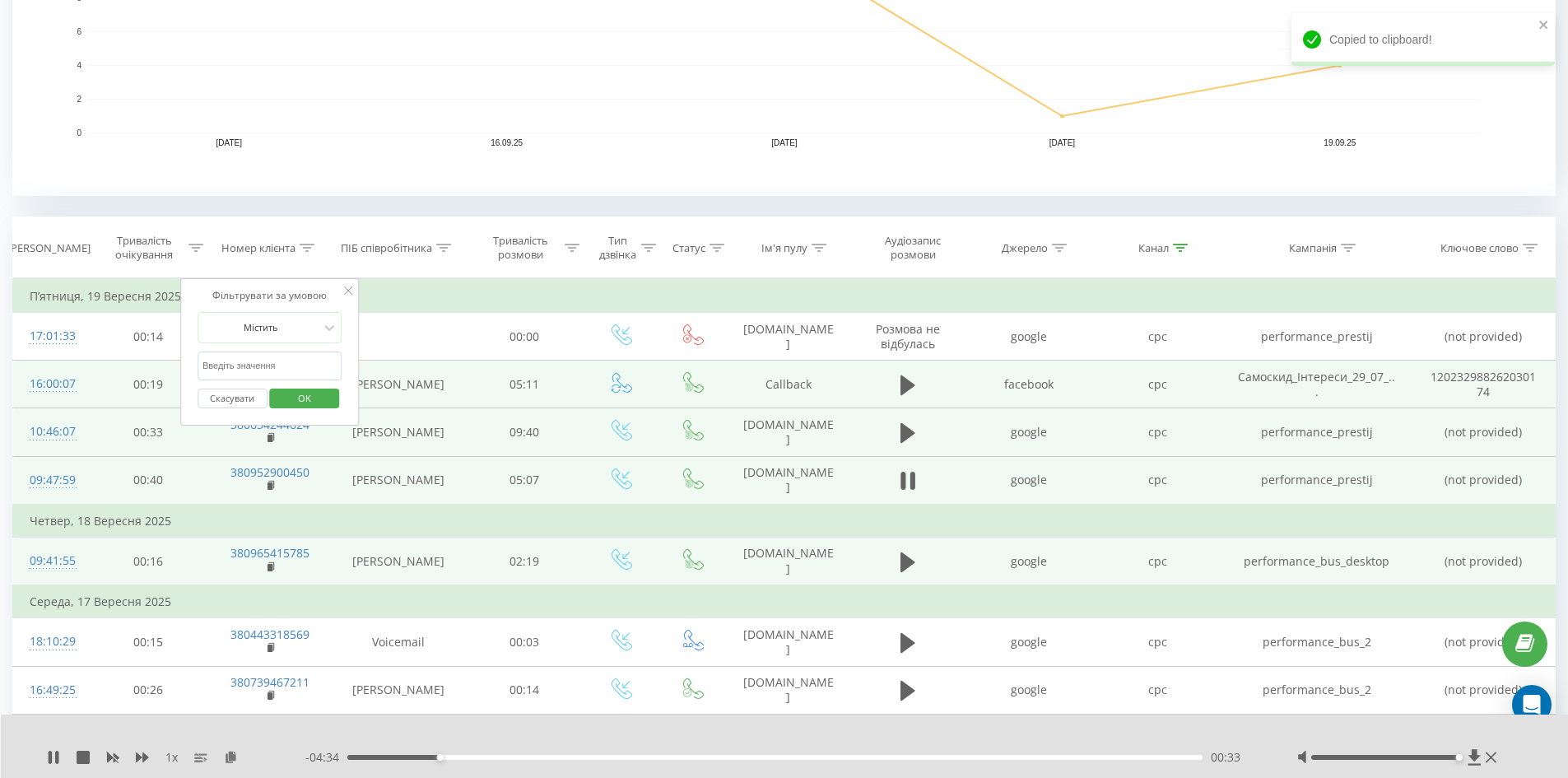
click at [276, 351] on input "text" at bounding box center [270, 365] width 145 height 28
paste input "380977355609"
type input "380977355609"
click at [290, 387] on span "OK" at bounding box center [305, 398] width 46 height 26
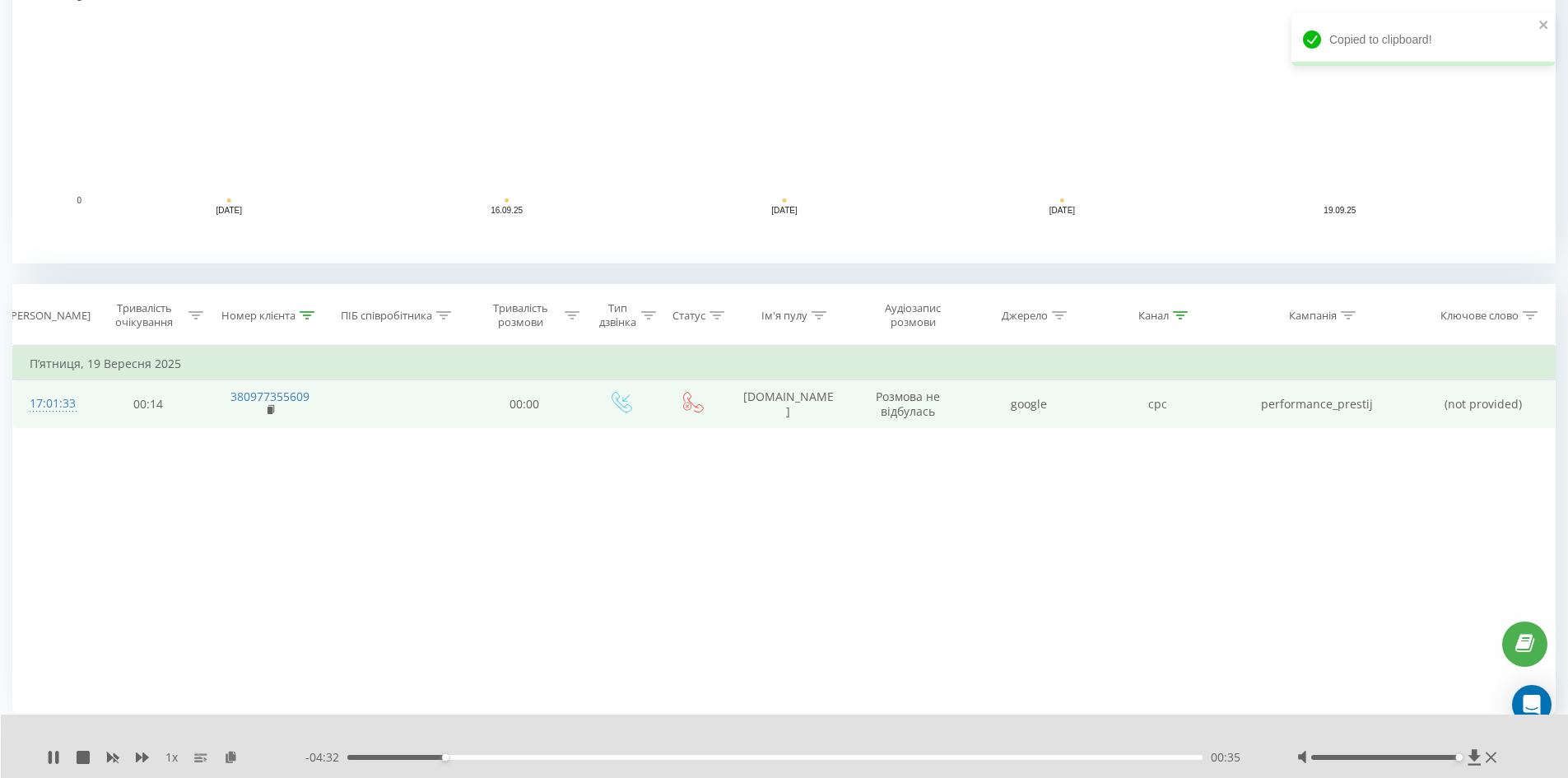
scroll to position [427, 0]
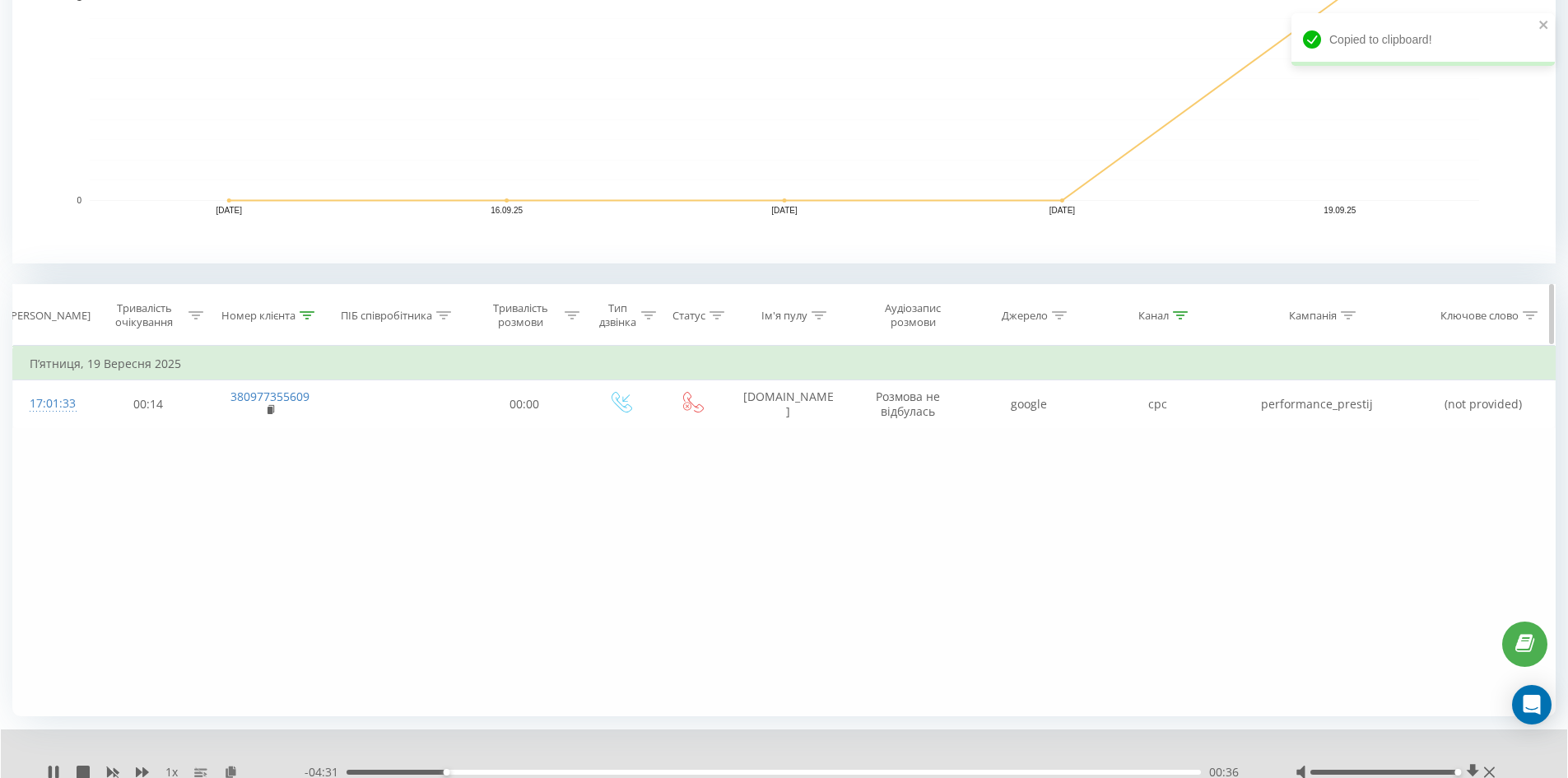
click at [1182, 313] on icon at bounding box center [1180, 316] width 15 height 9
click at [1131, 443] on input "cpc" at bounding box center [1157, 433] width 145 height 28
click at [1127, 456] on button "Скасувати" at bounding box center [1120, 466] width 70 height 21
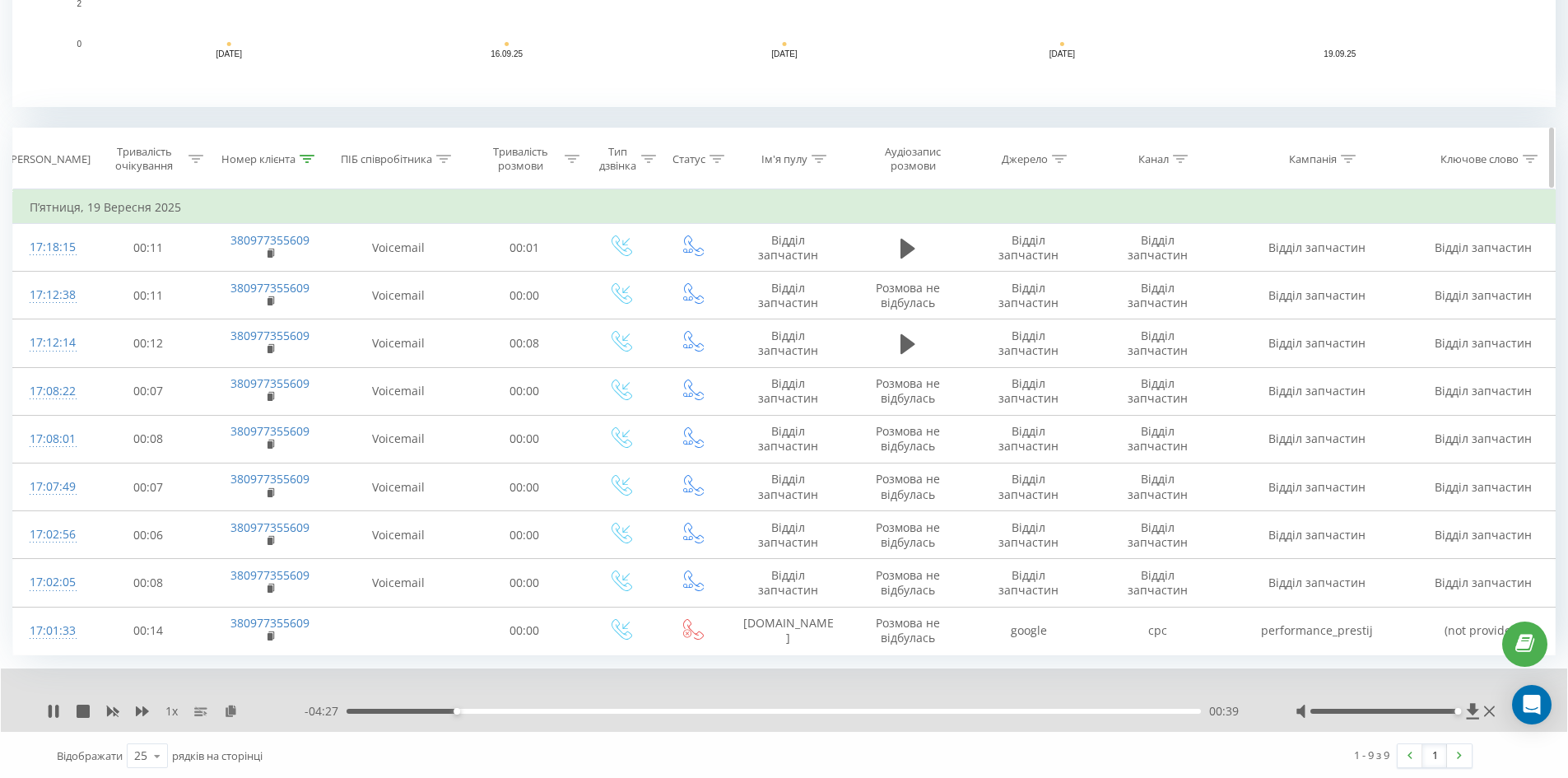
scroll to position [585, 0]
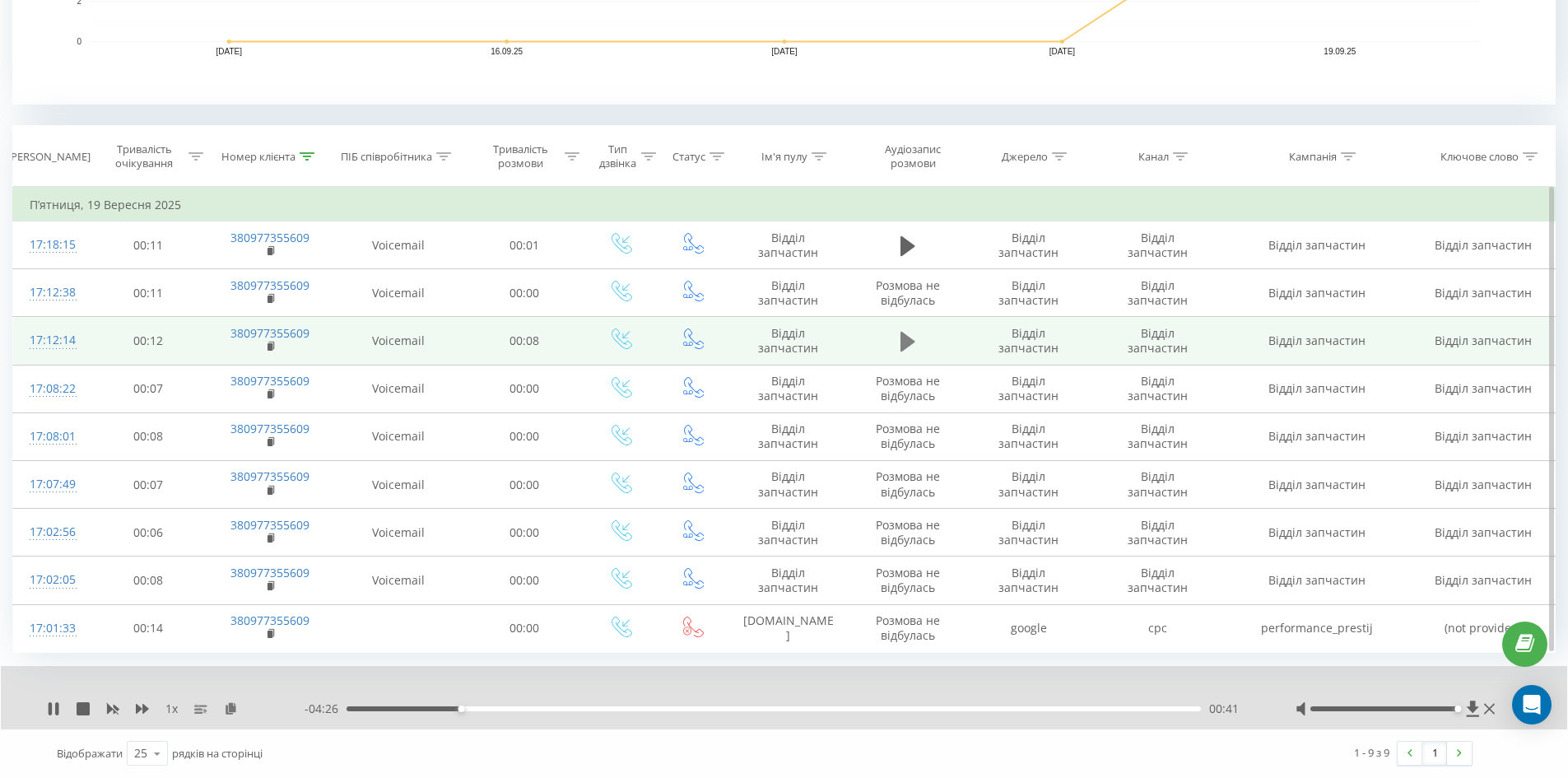
click at [903, 337] on icon at bounding box center [908, 342] width 15 height 20
click at [916, 355] on span at bounding box center [908, 349] width 25 height 15
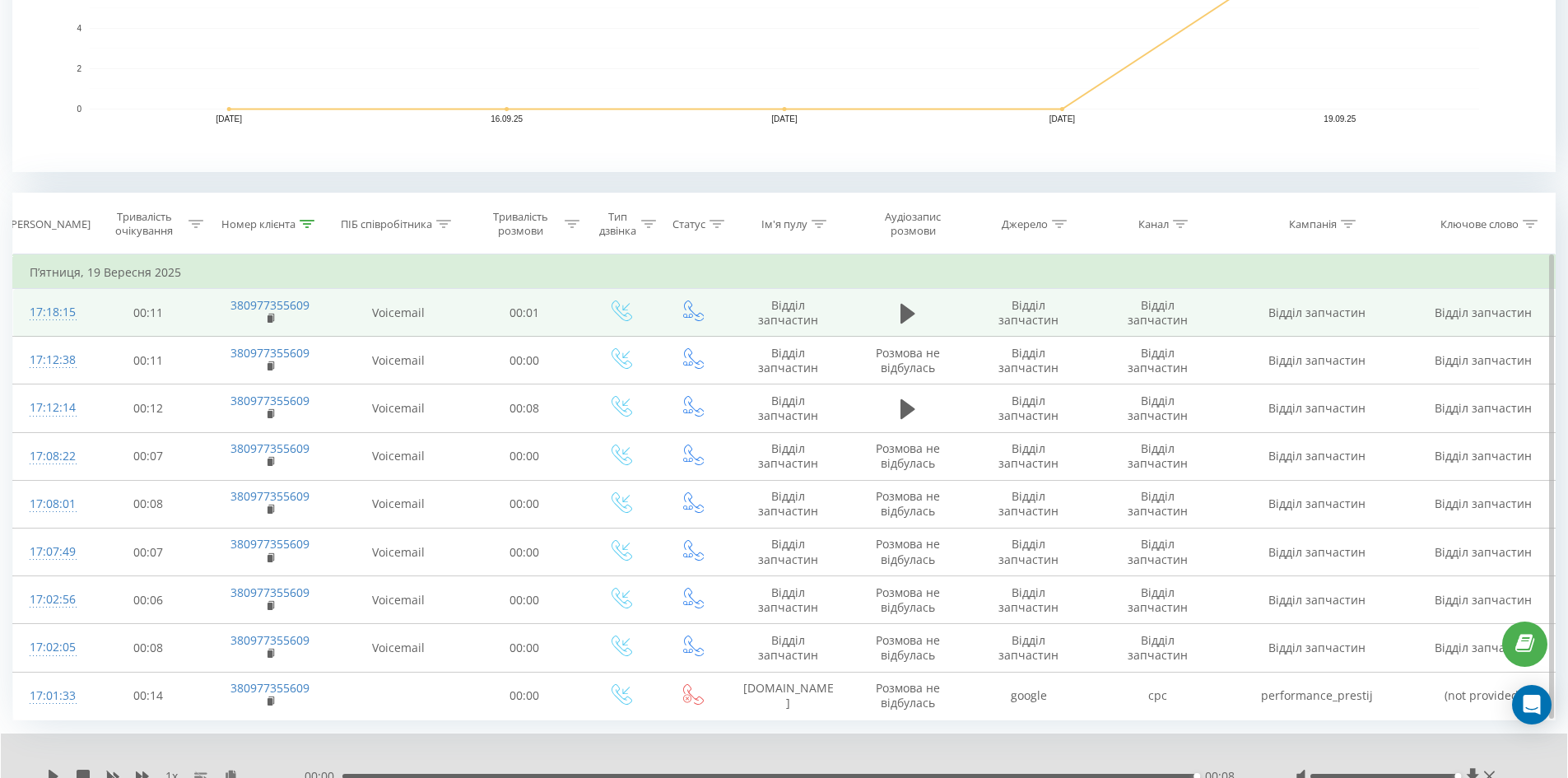
scroll to position [522, 0]
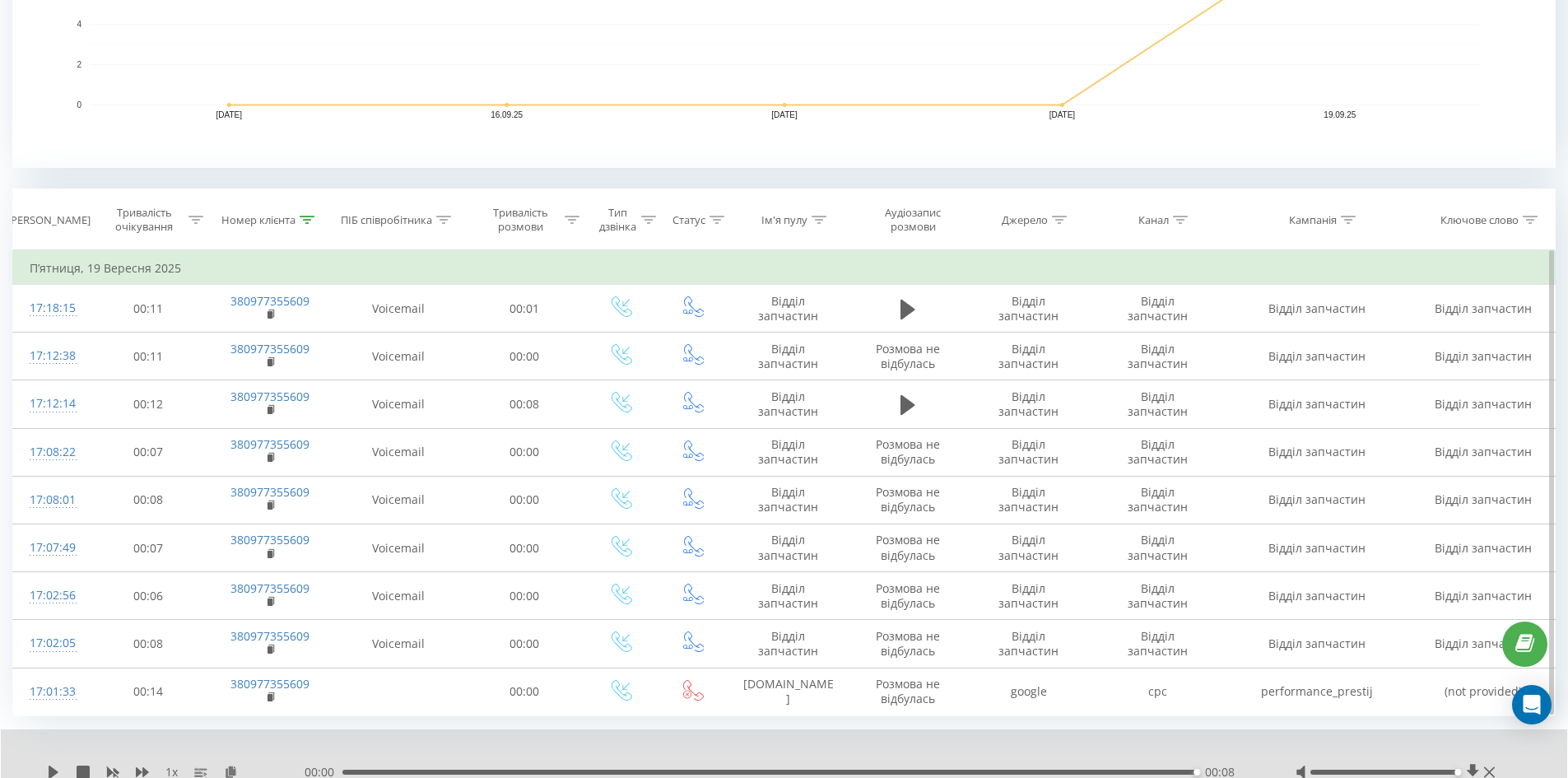
drag, startPoint x: 301, startPoint y: 223, endPoint x: 290, endPoint y: 267, distance: 45.4
click at [301, 223] on icon at bounding box center [306, 220] width 15 height 9
click at [241, 366] on button "Скасувати" at bounding box center [232, 371] width 70 height 21
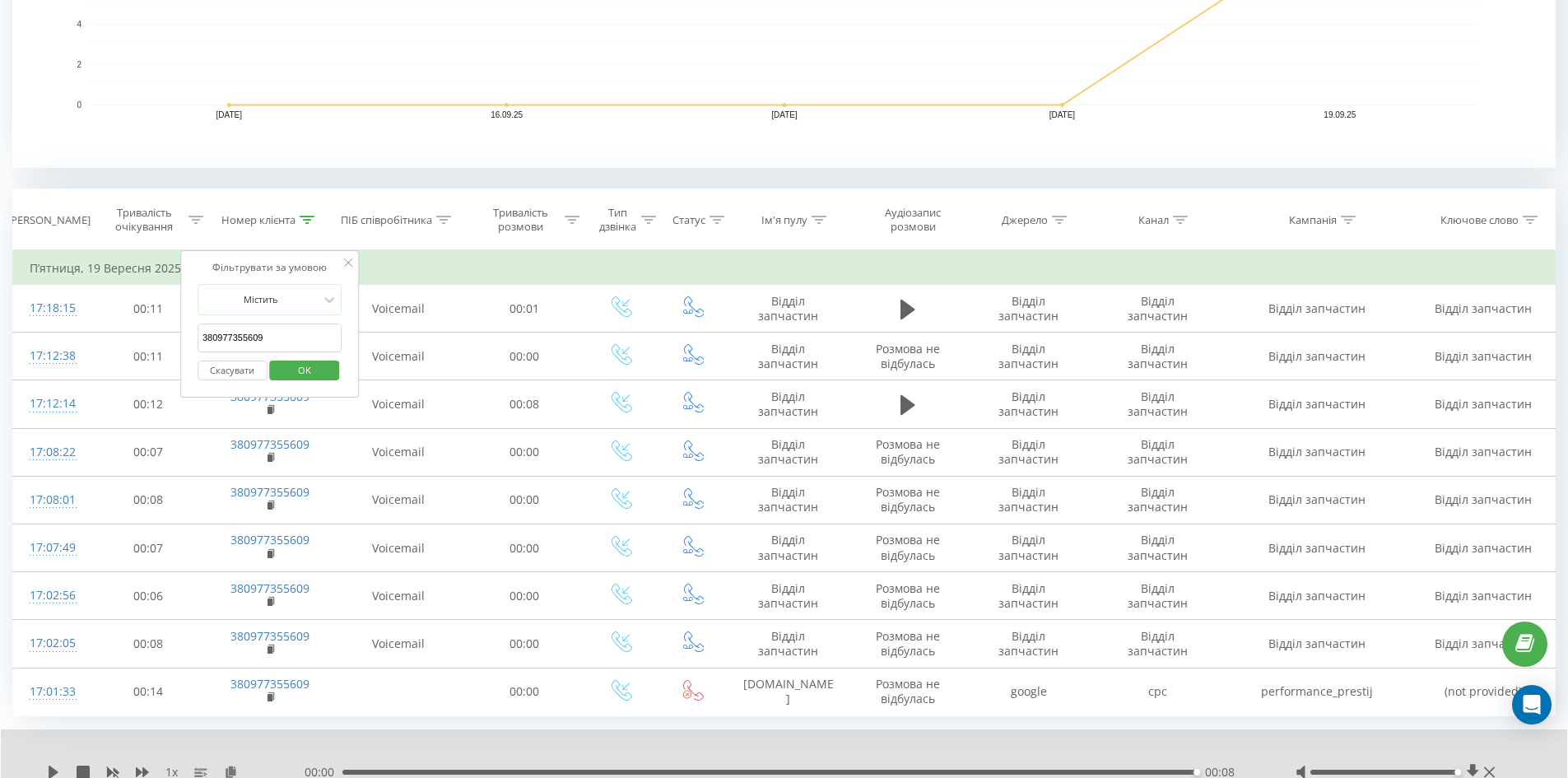
scroll to position [354, 0]
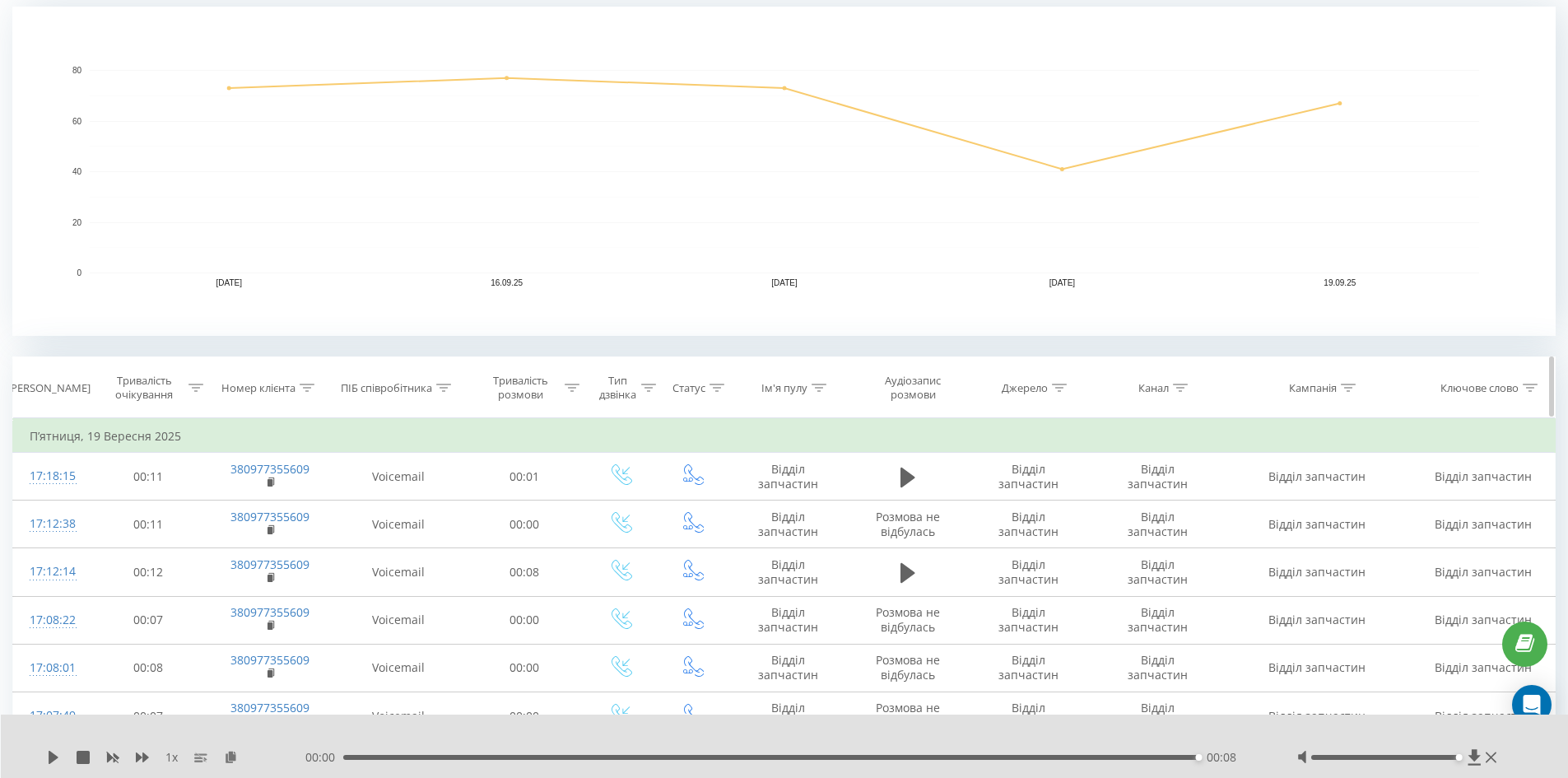
click at [1182, 386] on icon at bounding box center [1180, 388] width 15 height 9
click at [1145, 501] on input "cpc" at bounding box center [1157, 505] width 145 height 28
type input "cpc"
click at [1188, 536] on span "OK" at bounding box center [1193, 538] width 46 height 26
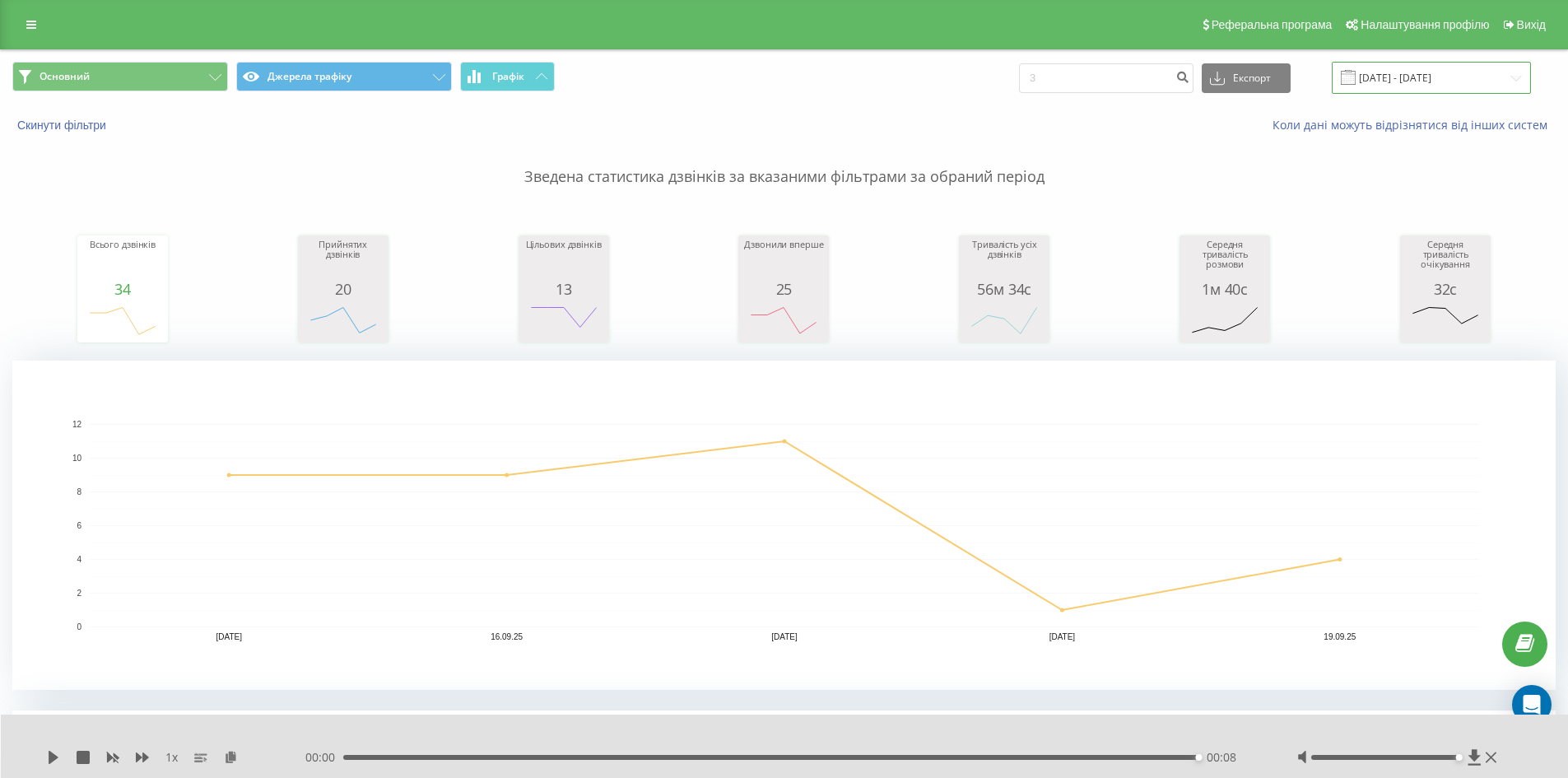
click at [1425, 76] on input "15.09.2025 - 19.09.2025" at bounding box center [1432, 77] width 200 height 32
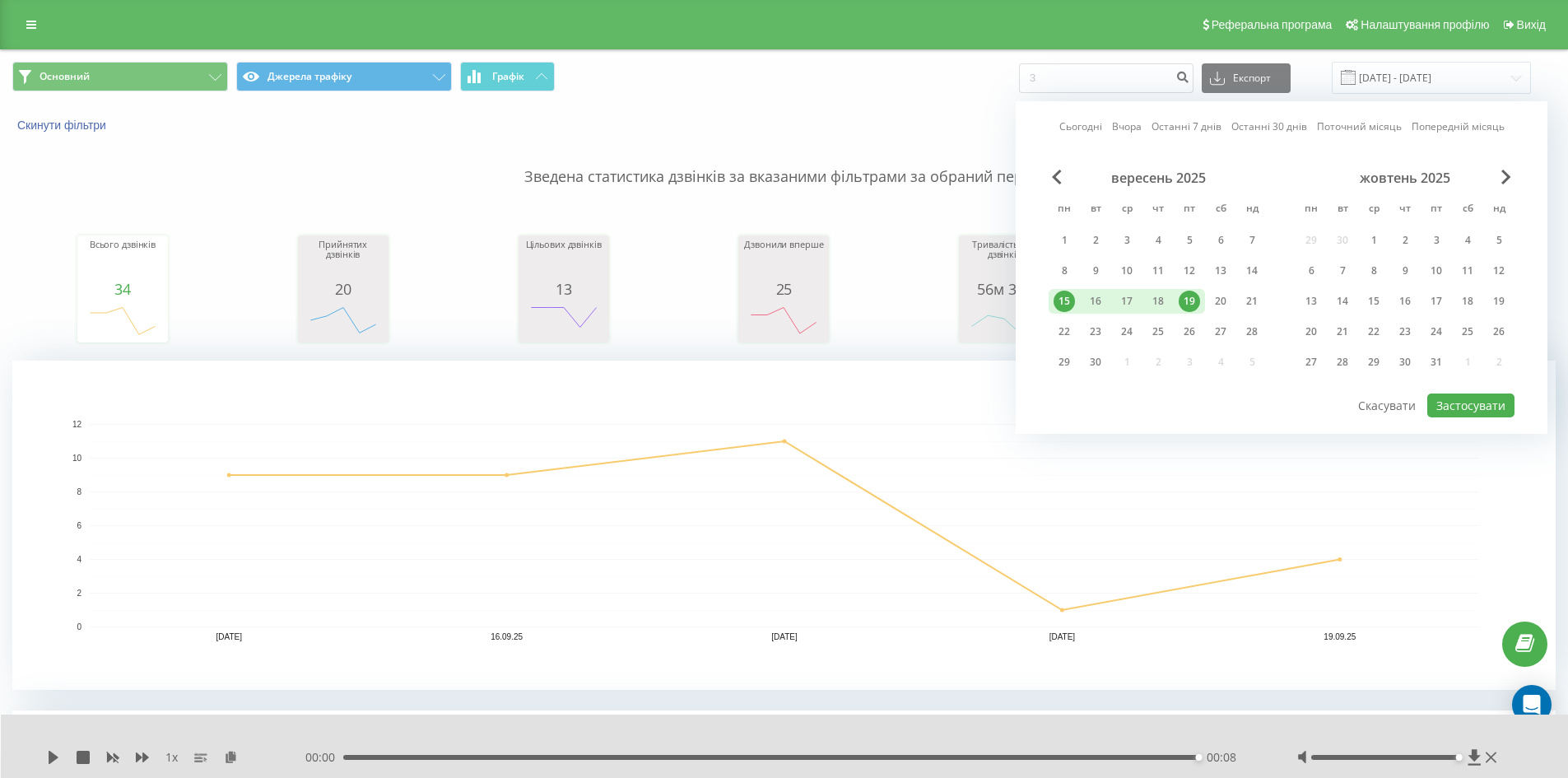
click at [1062, 293] on div "15" at bounding box center [1065, 301] width 22 height 22
click at [1266, 299] on div "21" at bounding box center [1252, 301] width 31 height 25
click at [1497, 414] on button "Застосувати" at bounding box center [1471, 405] width 87 height 24
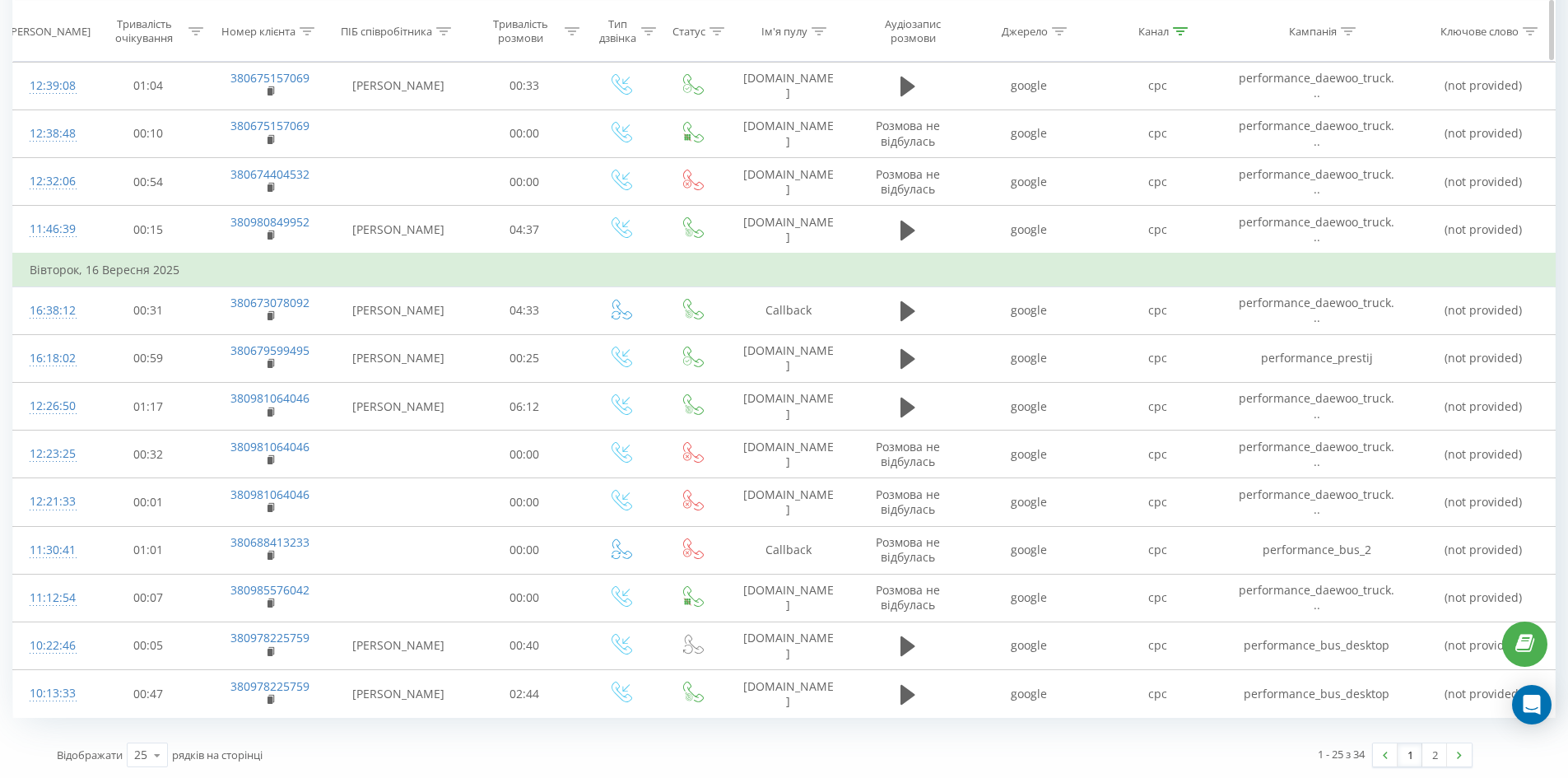
scroll to position [1387, 0]
click at [1428, 744] on link "2" at bounding box center [1435, 753] width 25 height 23
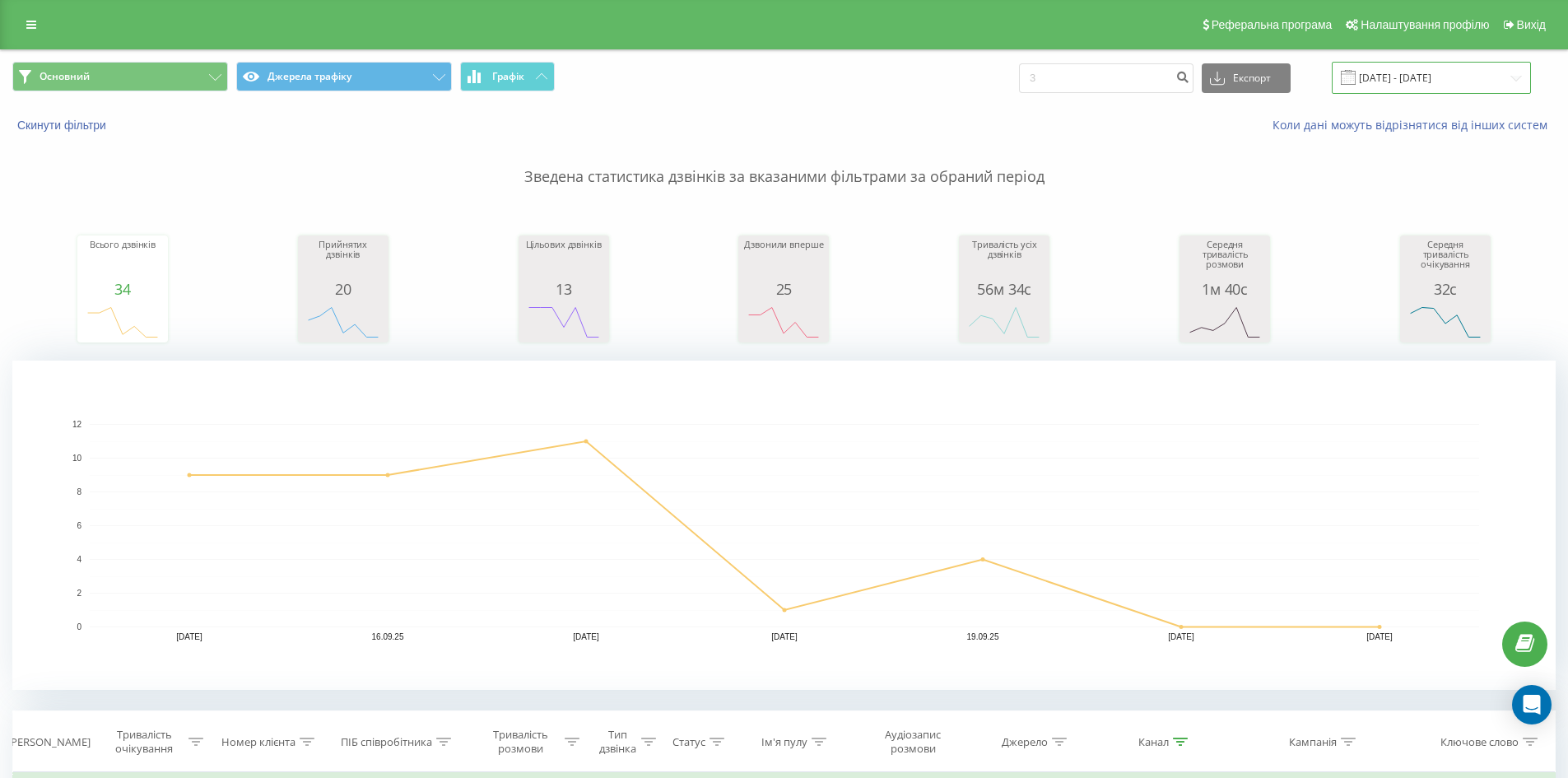
click at [1392, 87] on input "15.09.2025 - 21.09.2025" at bounding box center [1432, 77] width 200 height 32
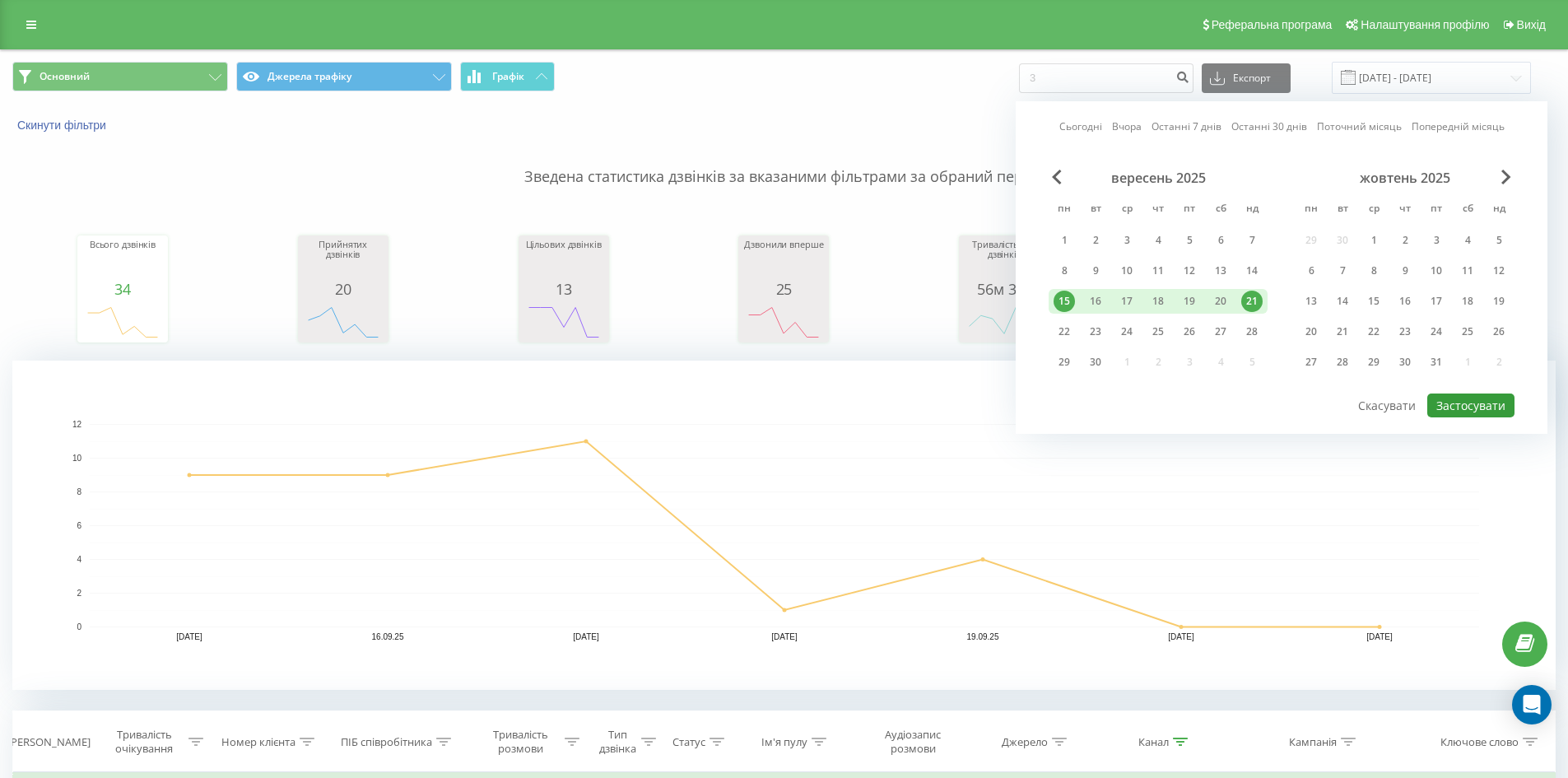
click at [1485, 401] on button "Застосувати" at bounding box center [1471, 405] width 87 height 24
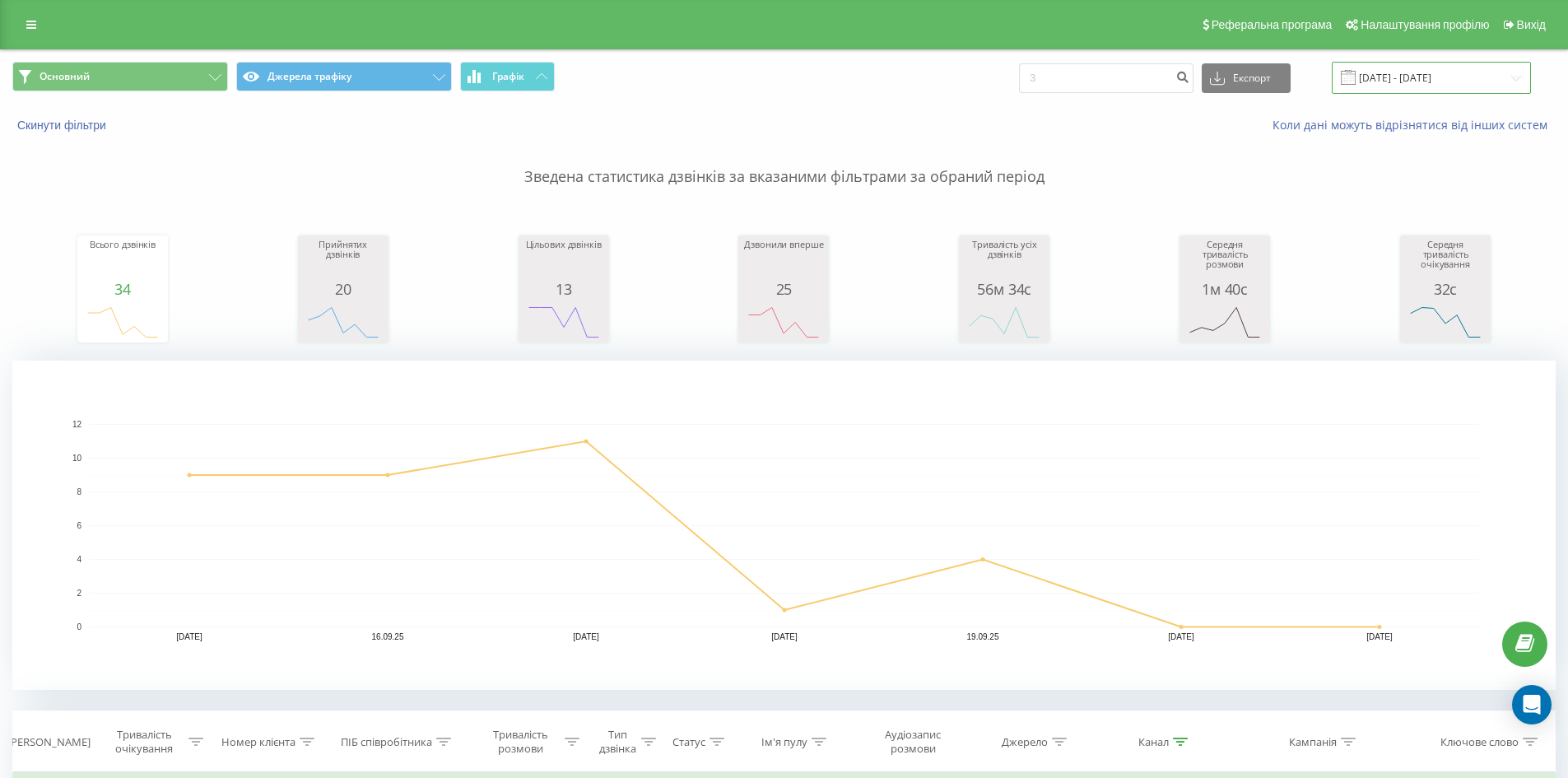
click at [1417, 66] on input "15.09.2025 - 21.09.2025" at bounding box center [1432, 77] width 200 height 32
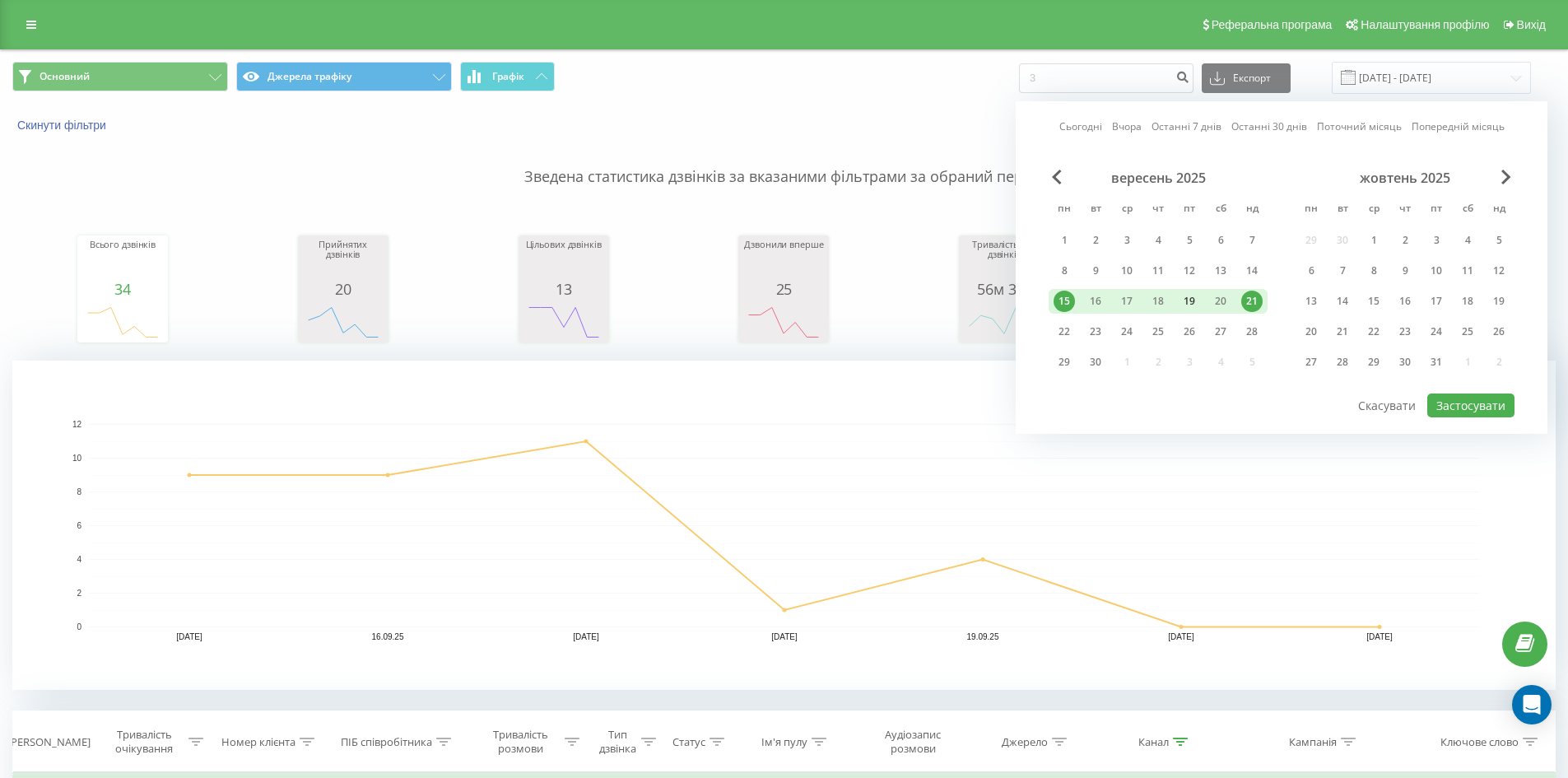
click at [1202, 297] on div "19" at bounding box center [1189, 301] width 31 height 25
click at [1475, 409] on button "Застосувати" at bounding box center [1471, 405] width 87 height 24
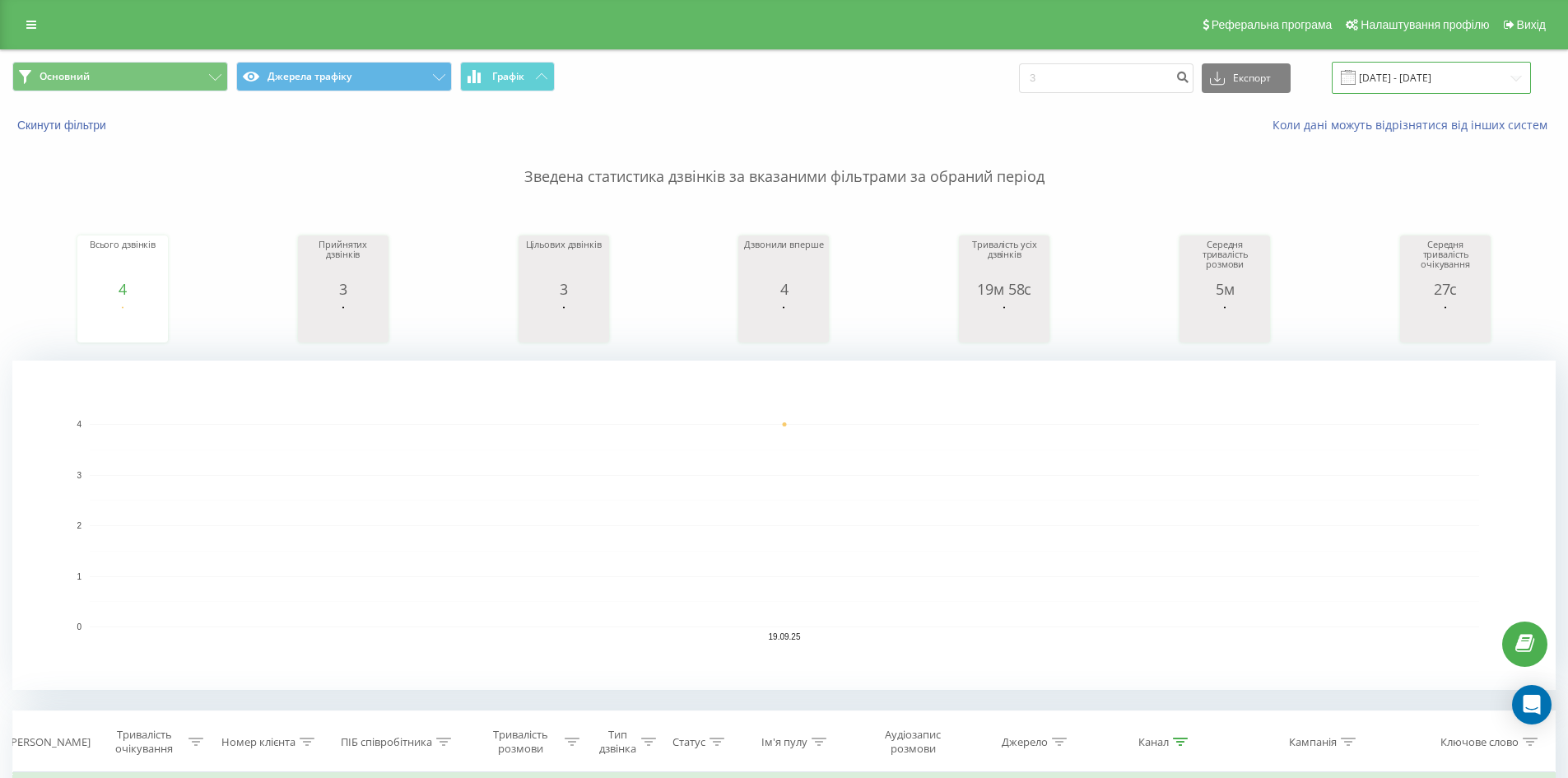
click at [1431, 78] on input "19.09.2025 - 19.09.2025" at bounding box center [1432, 77] width 200 height 32
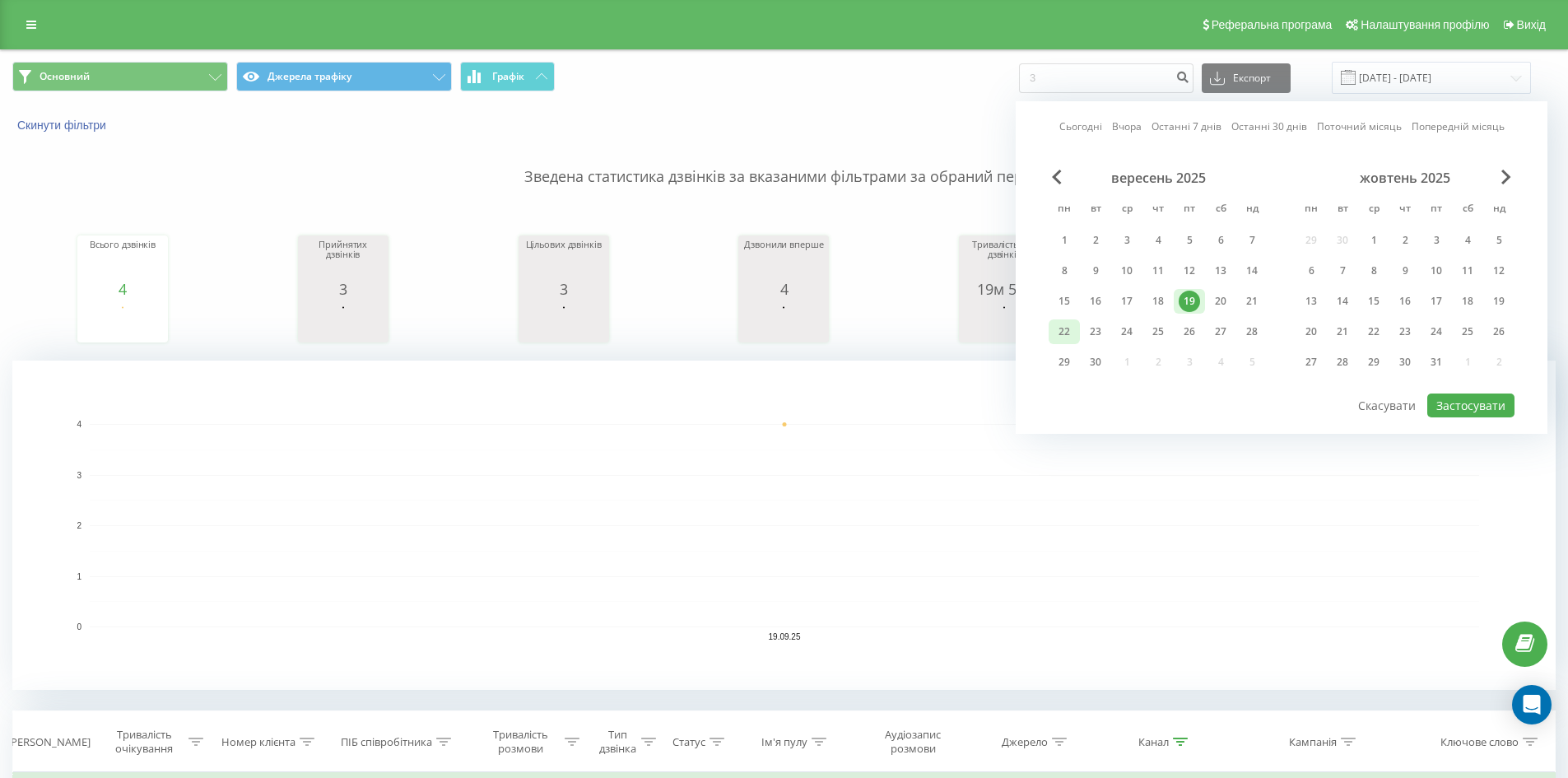
click at [1069, 331] on div "22" at bounding box center [1065, 331] width 22 height 22
click at [1450, 399] on button "Застосувати" at bounding box center [1471, 405] width 87 height 24
type input "22.09.2025 - 22.09.2025"
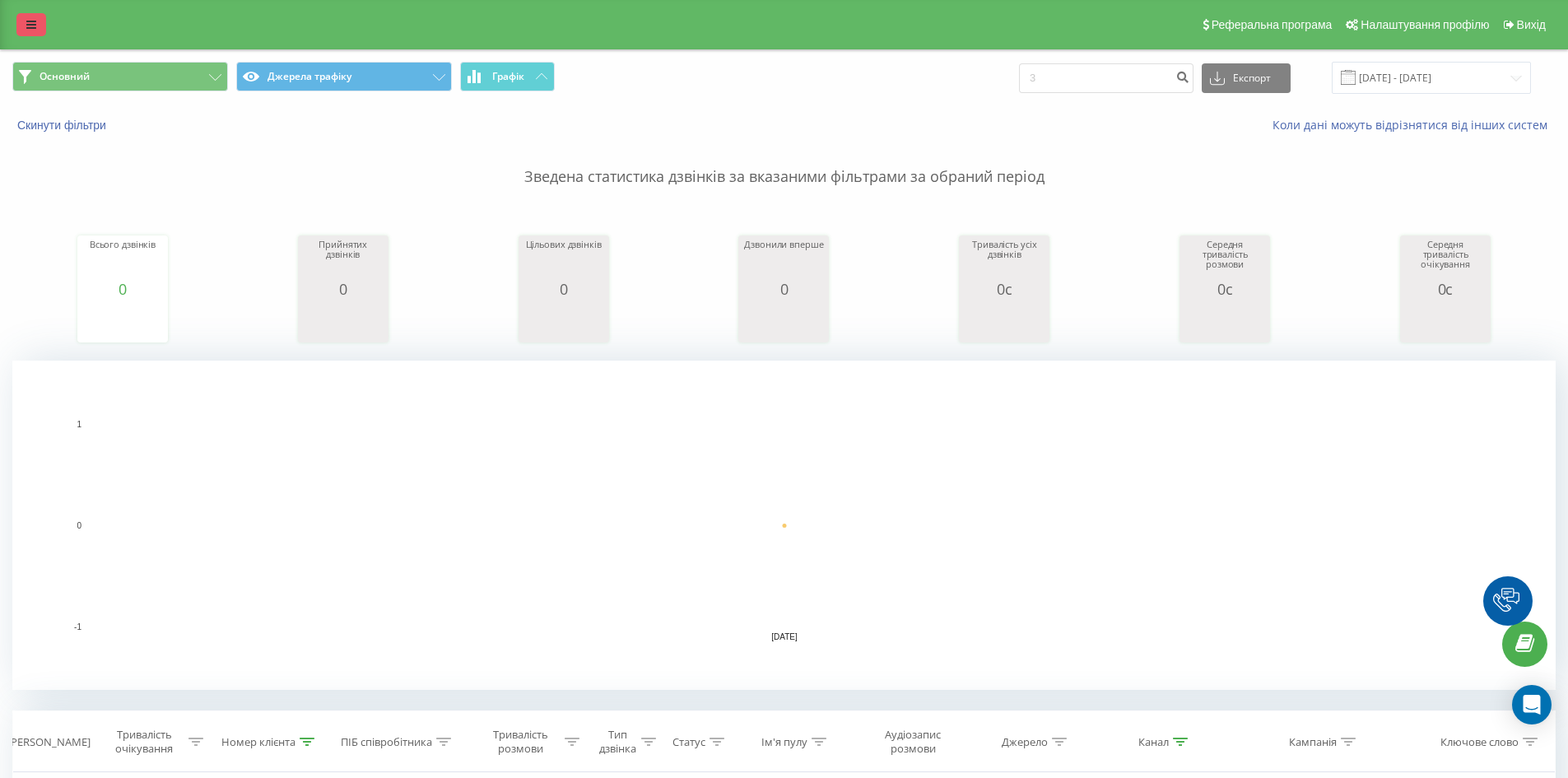
click at [18, 32] on link at bounding box center [31, 24] width 29 height 23
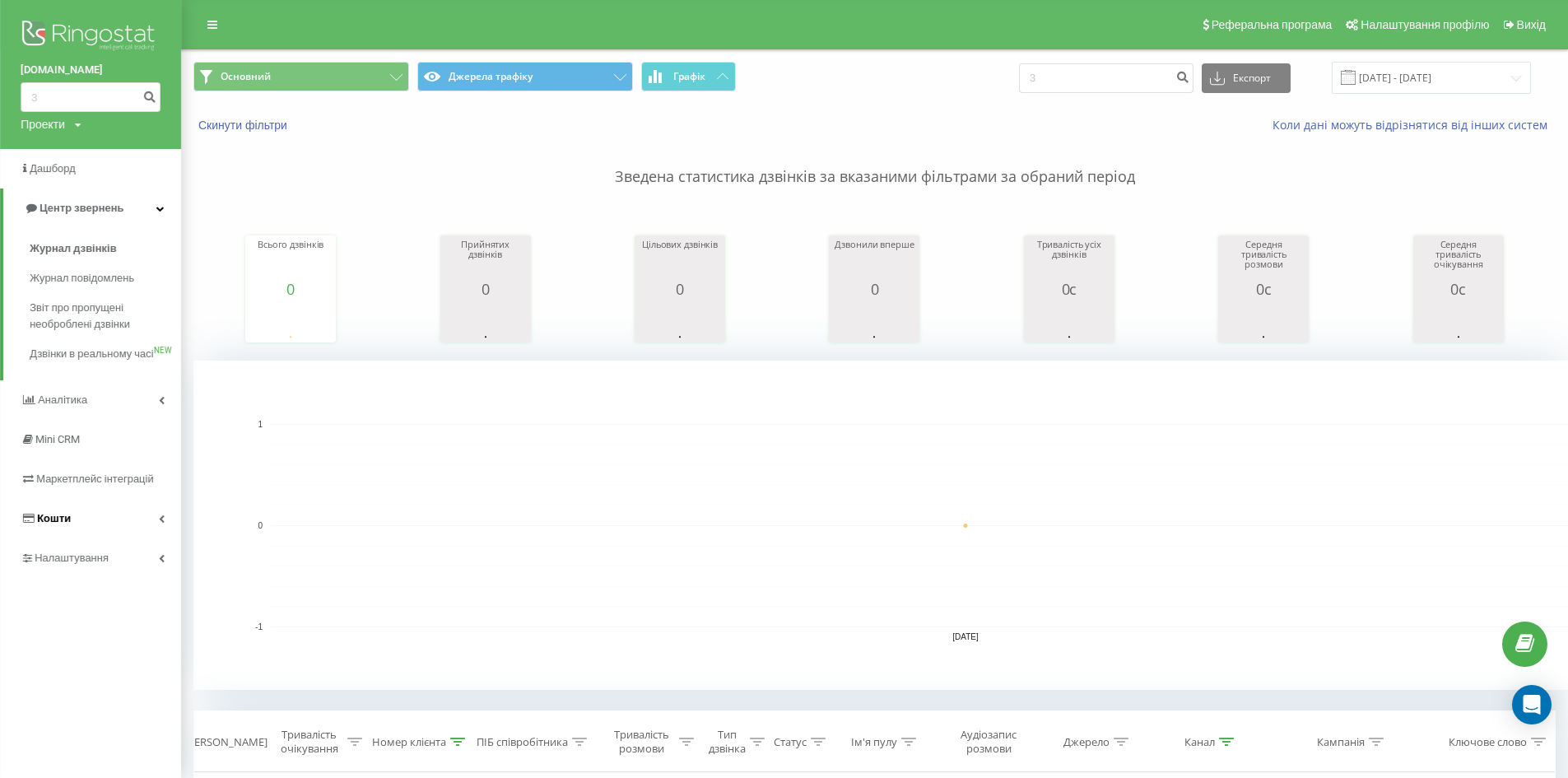
click at [85, 536] on link "Кошти" at bounding box center [90, 519] width 181 height 40
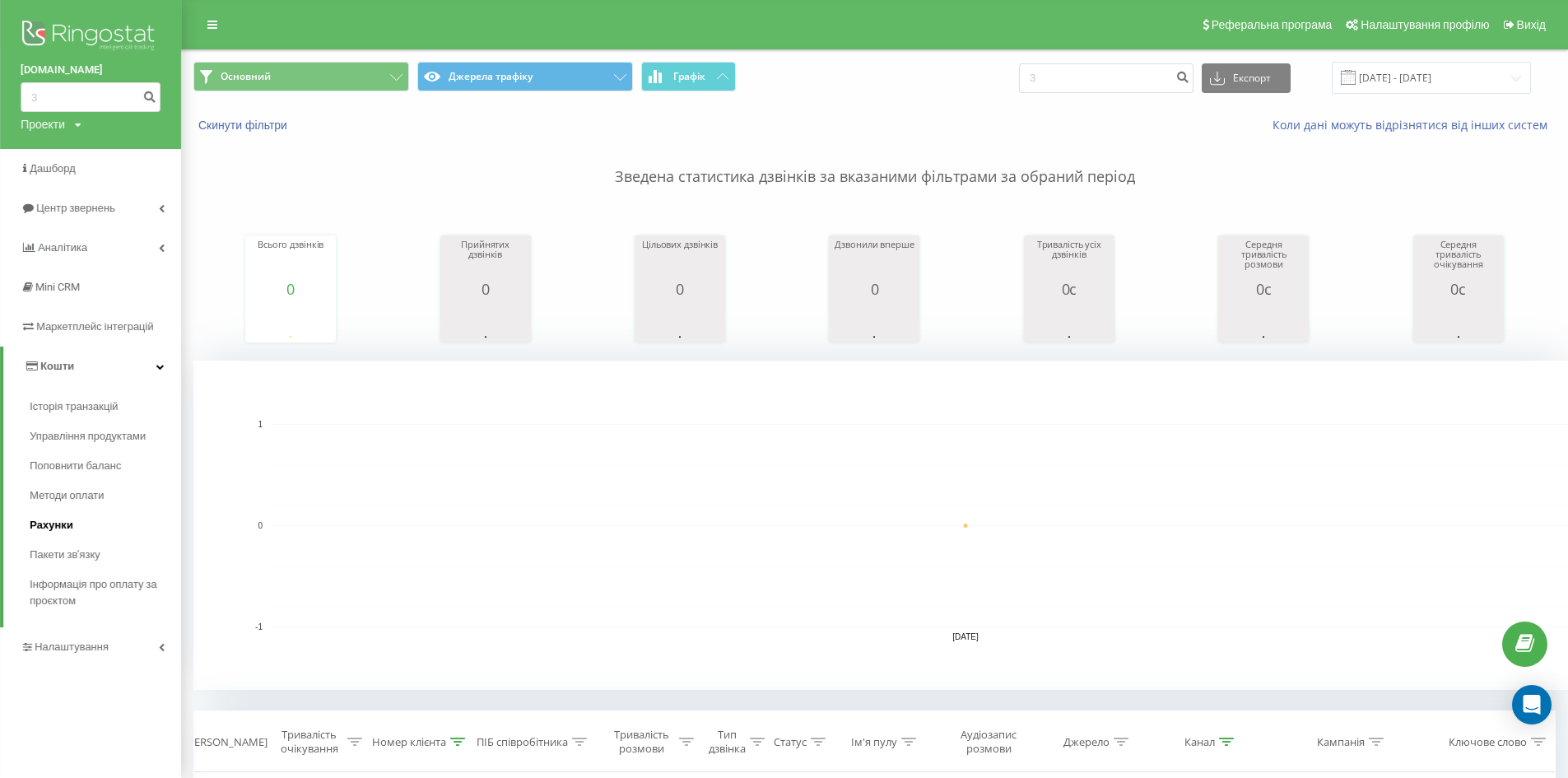
click at [68, 522] on span "Рахунки" at bounding box center [51, 525] width 44 height 16
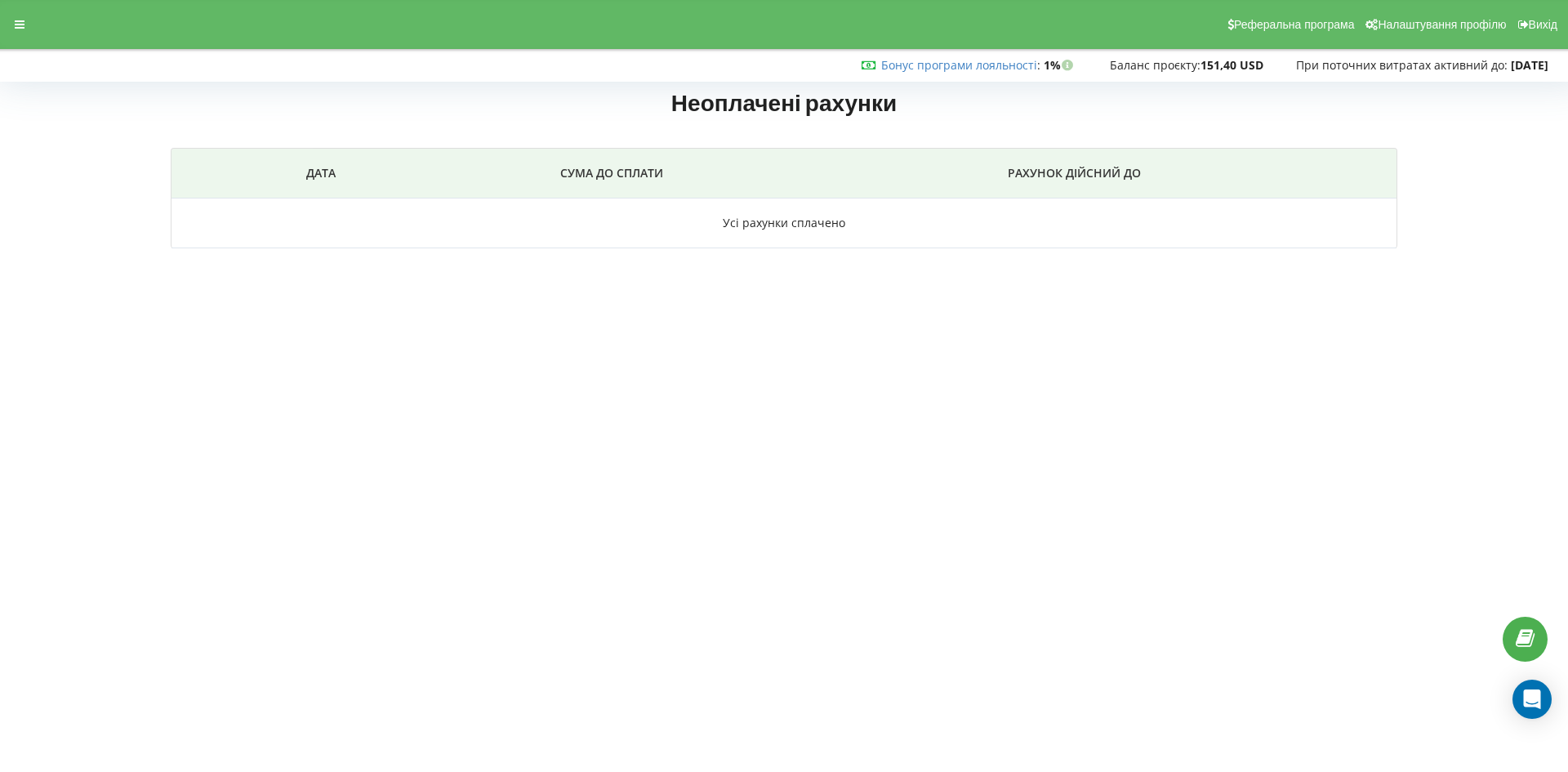
click at [3, 26] on div "Реферальна програма Налаштування профілю Вихід" at bounding box center [784, 24] width 1591 height 49
click at [19, 23] on icon at bounding box center [19, 24] width 9 height 11
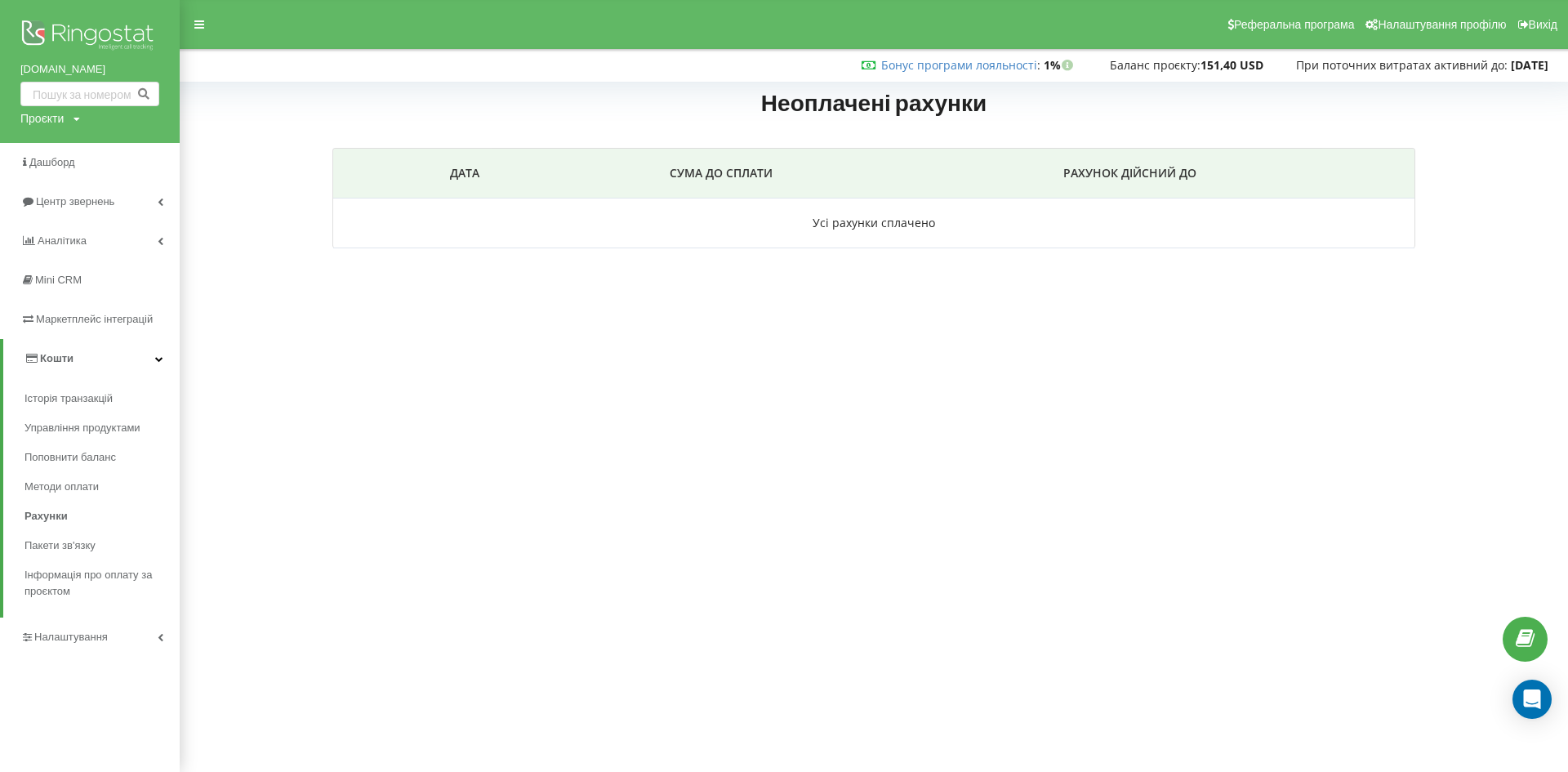
click at [285, 155] on div "Неоплачені рахунки Дата СУМА ДО СПЛАТИ РАХУНОК ДІЙСНИЙ ДО Усі рахунки сплачено" at bounding box center [874, 184] width 1354 height 196
click at [591, 417] on body "Реферальна програма Налаштування профілю Вихід Бонус програми лояльності : Бону…" at bounding box center [784, 386] width 1568 height 772
click at [1029, 407] on body "Реферальна програма Налаштування профілю Вихід Бонус програми лояльності : Бону…" at bounding box center [784, 386] width 1568 height 772
click at [196, 35] on div at bounding box center [199, 24] width 29 height 23
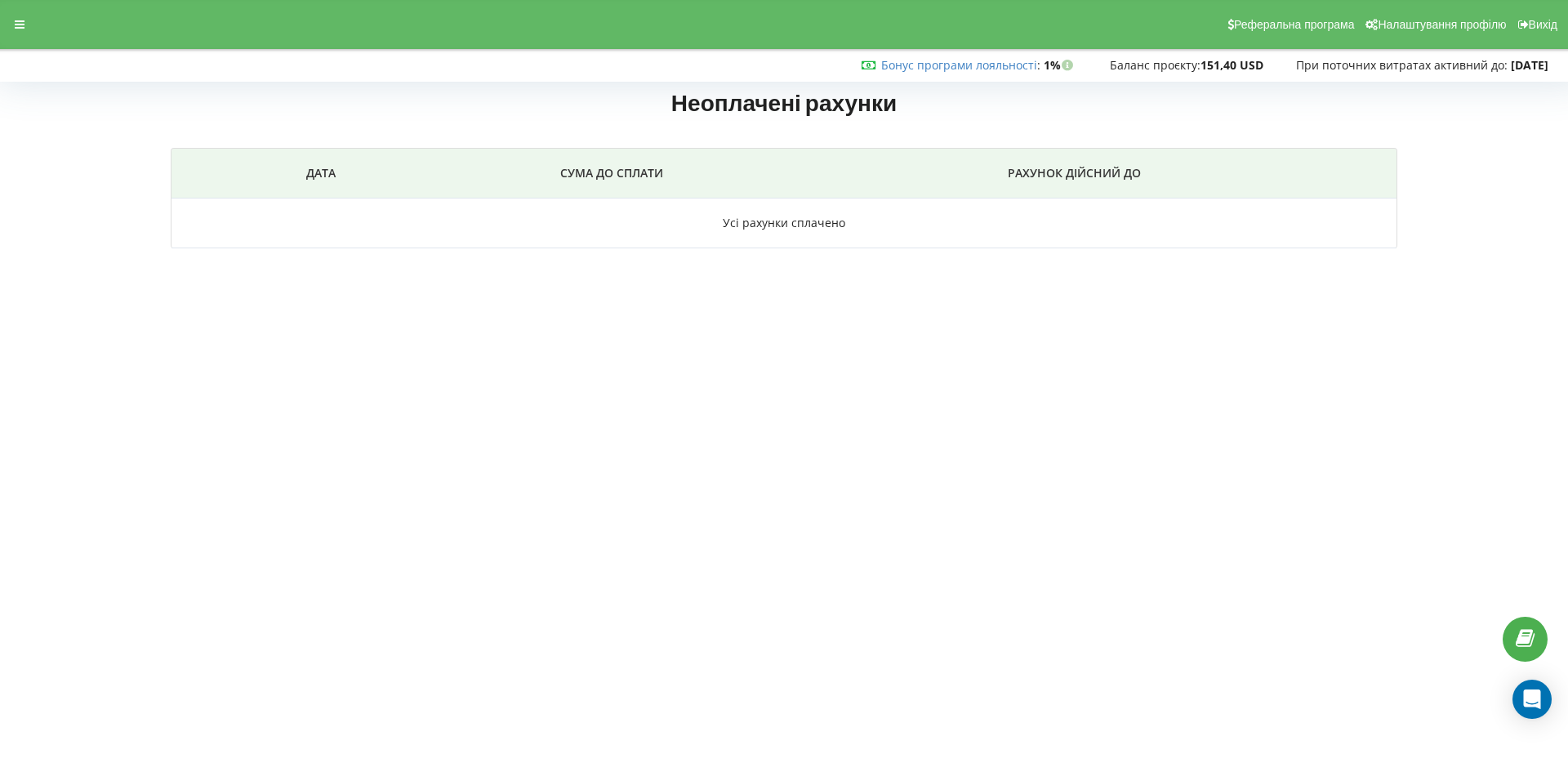
click at [527, 179] on th "СУМА ДО СПЛАТИ" at bounding box center [611, 173] width 414 height 50
click at [9, 24] on div at bounding box center [20, 24] width 29 height 23
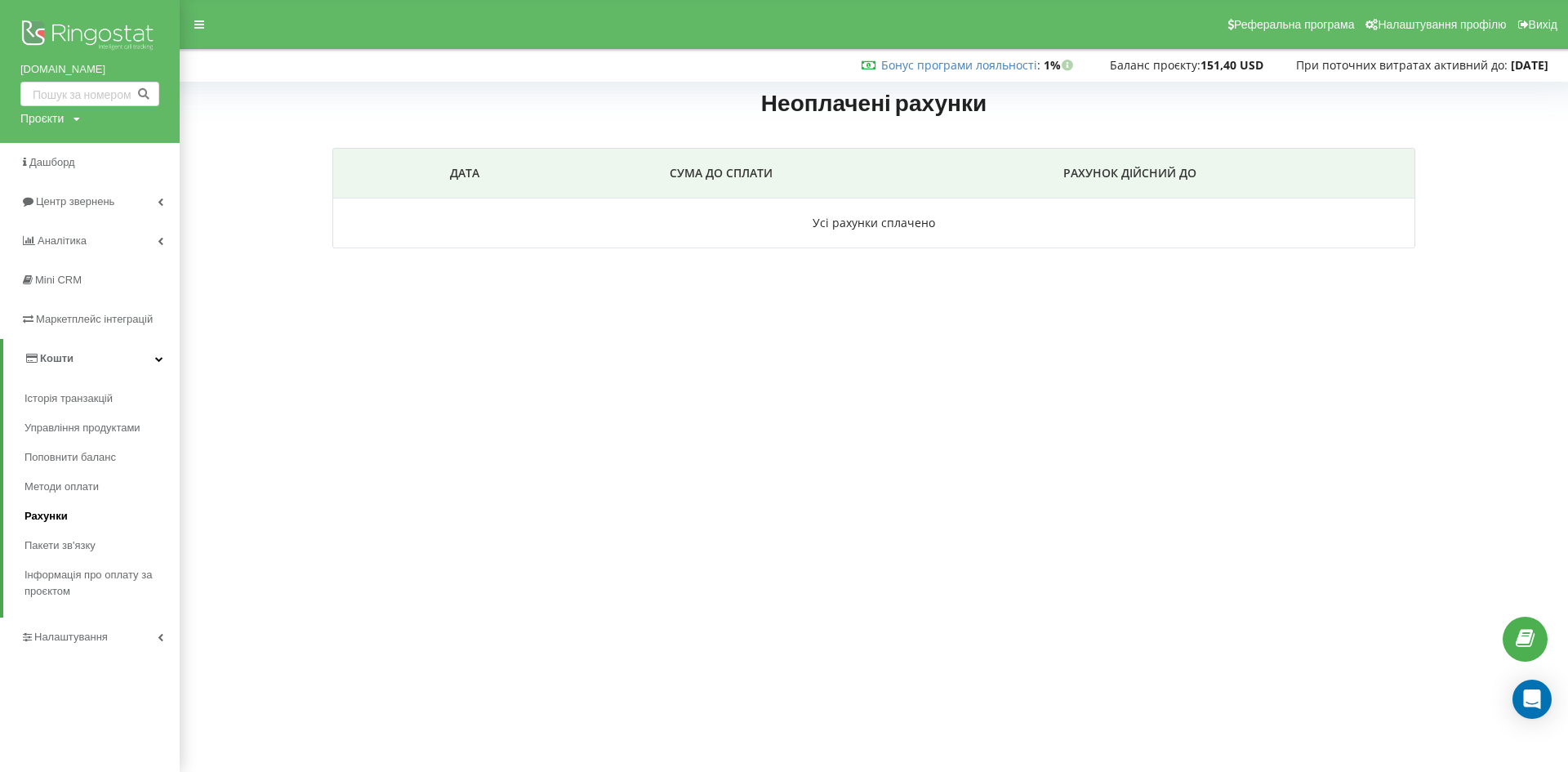
click at [53, 519] on span "Рахунки" at bounding box center [46, 516] width 44 height 16
click at [1216, 64] on strong "151,40 USD" at bounding box center [1232, 65] width 63 height 15
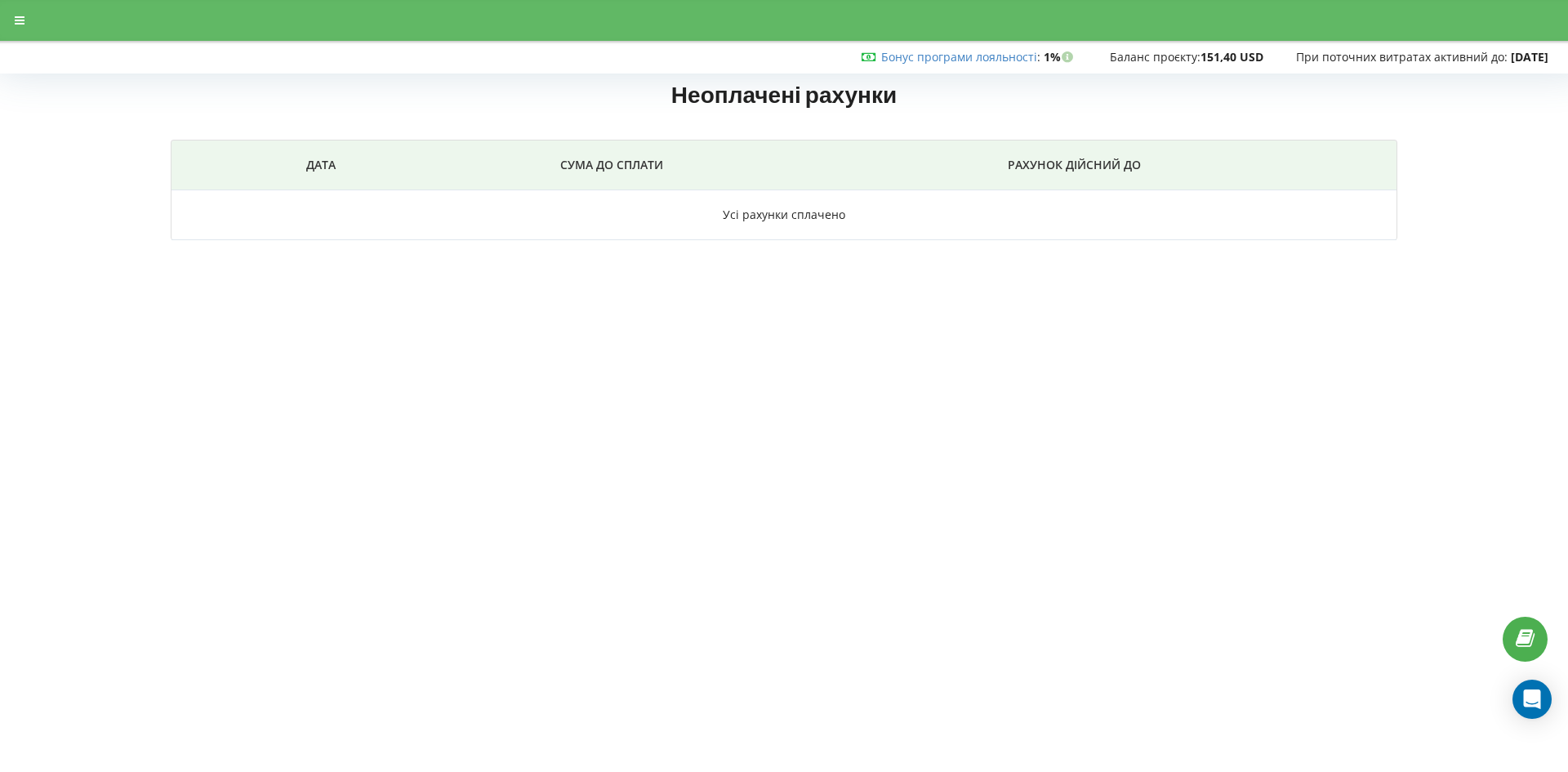
click at [837, 198] on td "Усі рахунки сплачено" at bounding box center [784, 215] width 1225 height 50
click at [801, 215] on td "Усі рахунки сплачено" at bounding box center [784, 215] width 1225 height 50
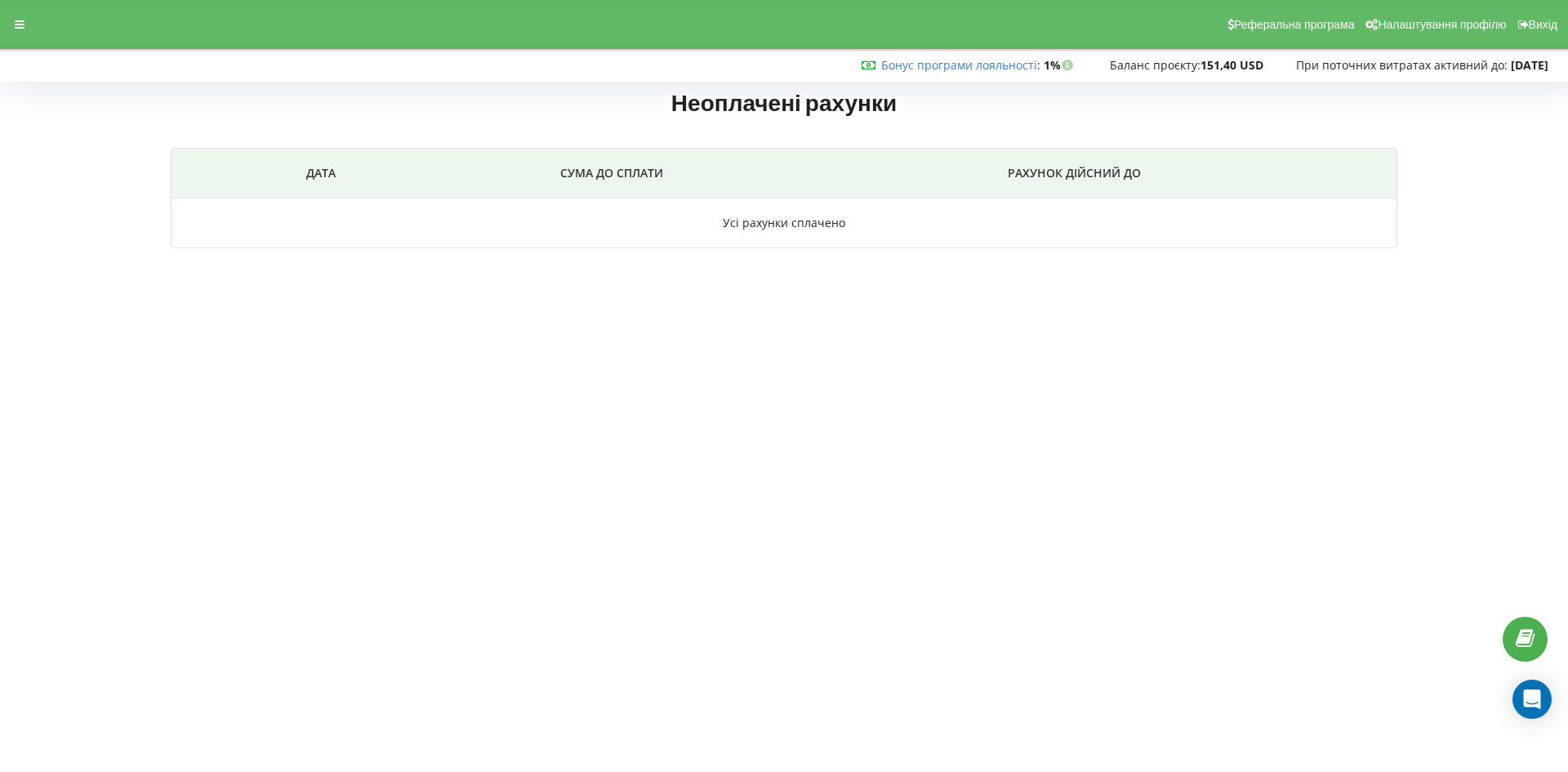
click at [801, 215] on td "Усі рахунки сплачено" at bounding box center [784, 223] width 1225 height 50
click at [29, 23] on div at bounding box center [20, 24] width 29 height 23
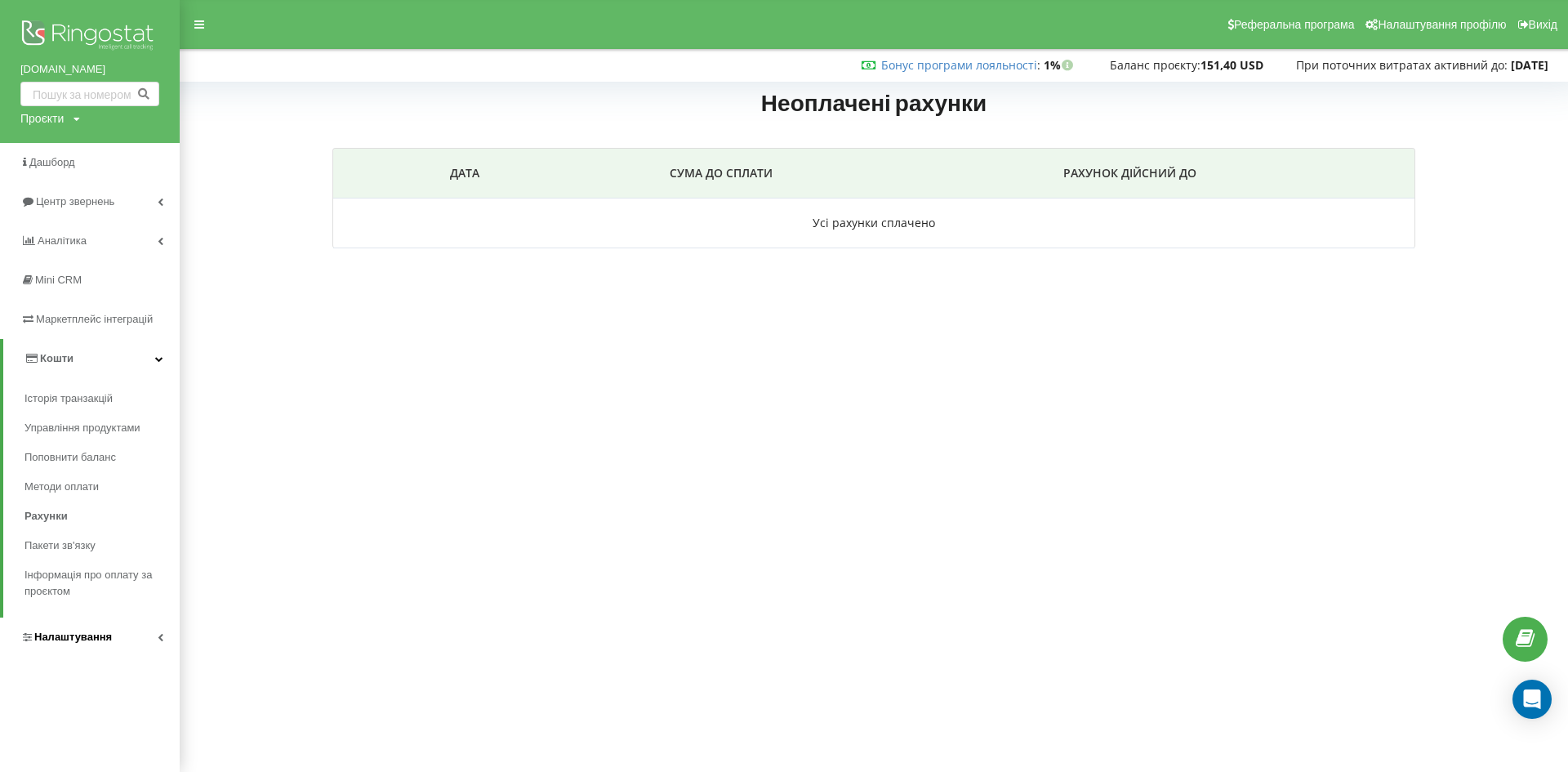
click at [96, 631] on span "Налаштування" at bounding box center [73, 637] width 78 height 12
click at [133, 355] on link "Кошти" at bounding box center [90, 359] width 179 height 39
click at [107, 407] on link "Історія транзакцій" at bounding box center [102, 399] width 155 height 29
